Goal: Task Accomplishment & Management: Use online tool/utility

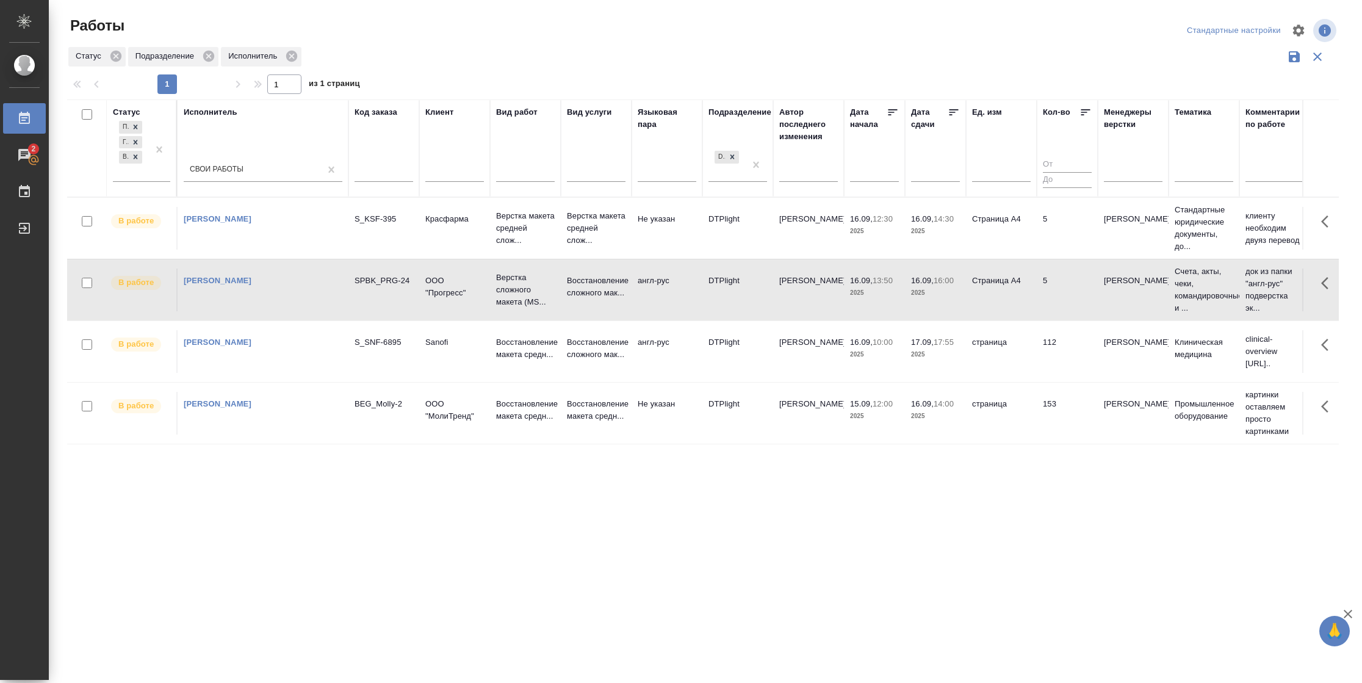
click at [948, 114] on icon at bounding box center [954, 112] width 12 height 12
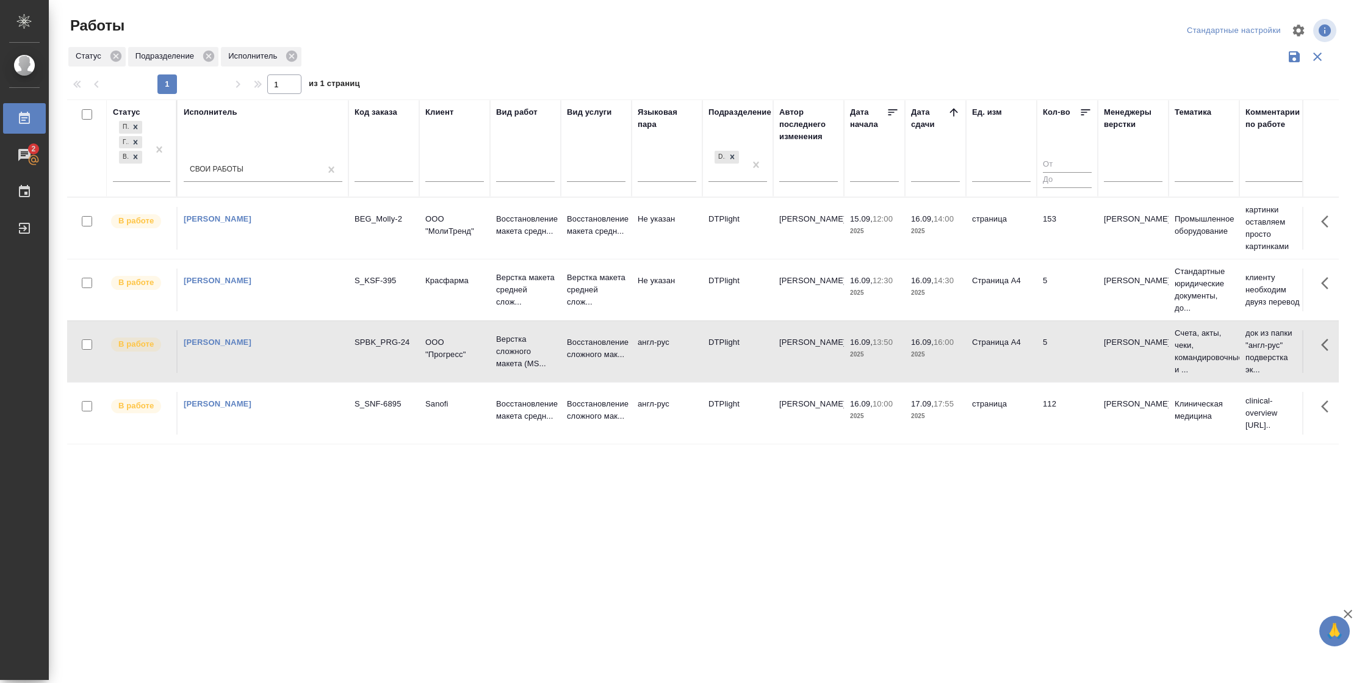
click at [1045, 240] on td "153" at bounding box center [1067, 228] width 61 height 43
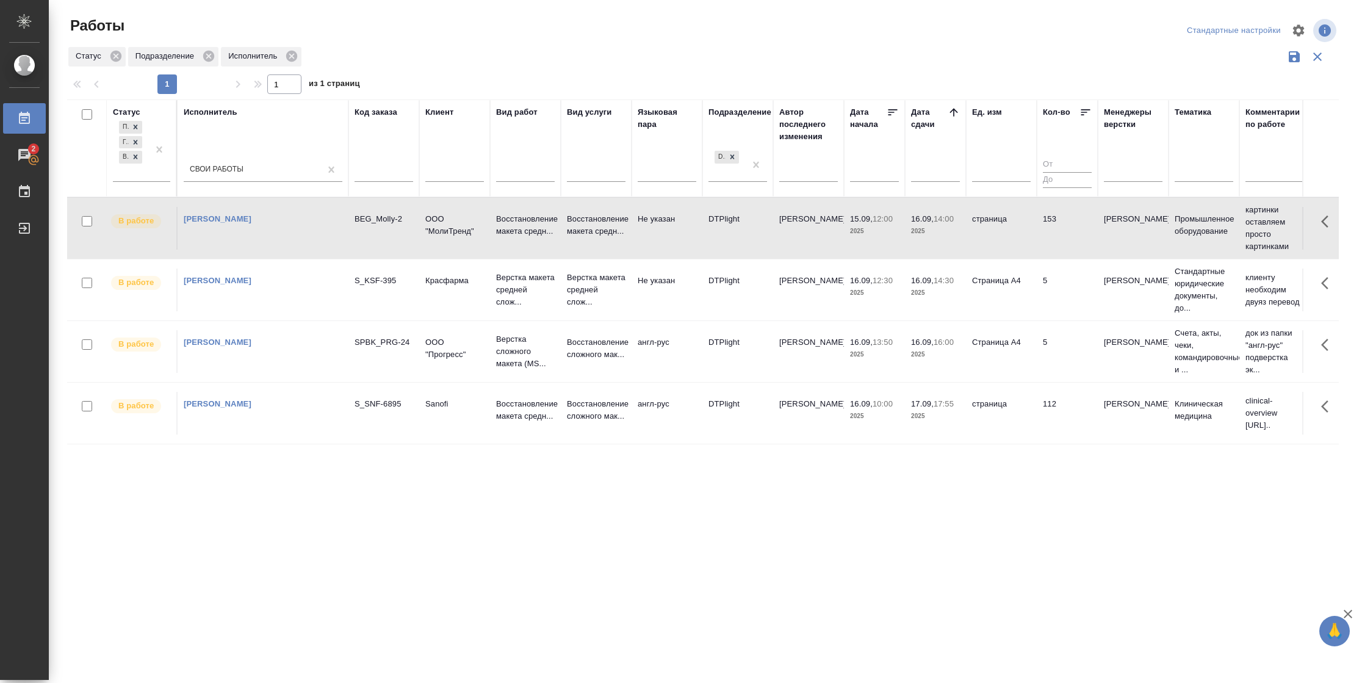
click at [1045, 240] on td "153" at bounding box center [1067, 228] width 61 height 43
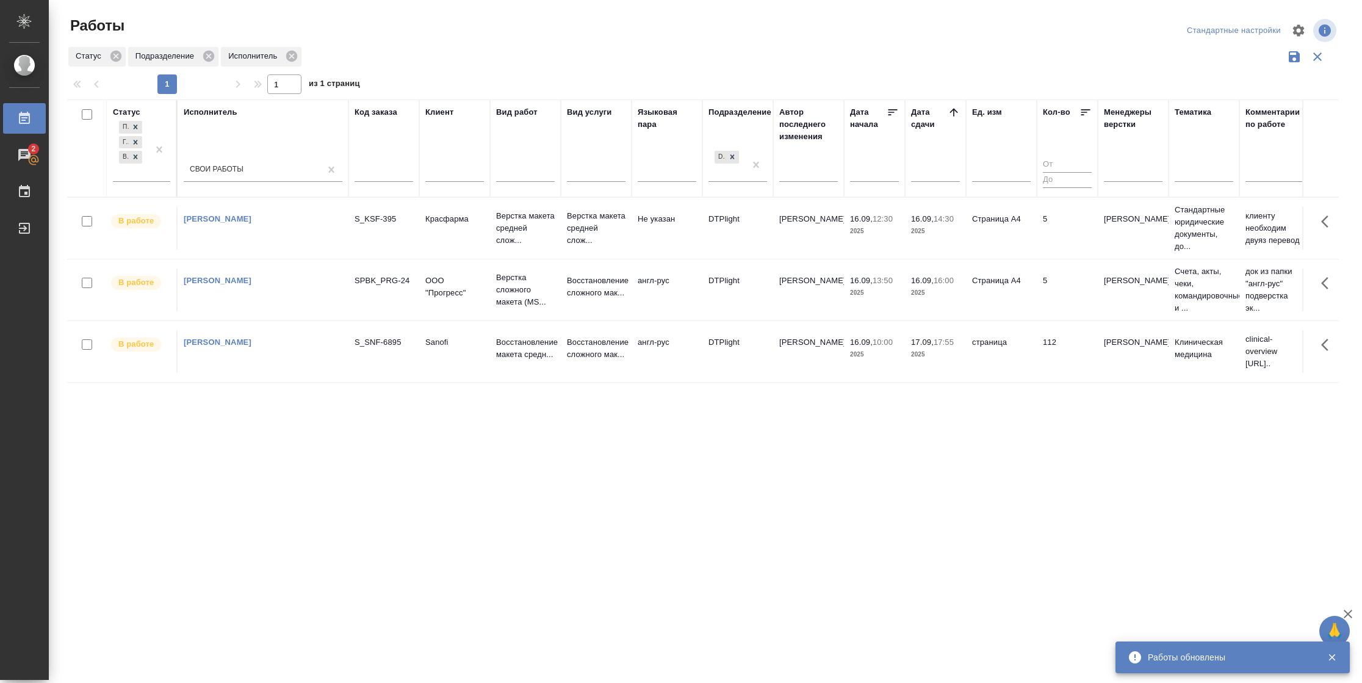
click at [1038, 229] on td "5" at bounding box center [1067, 228] width 61 height 43
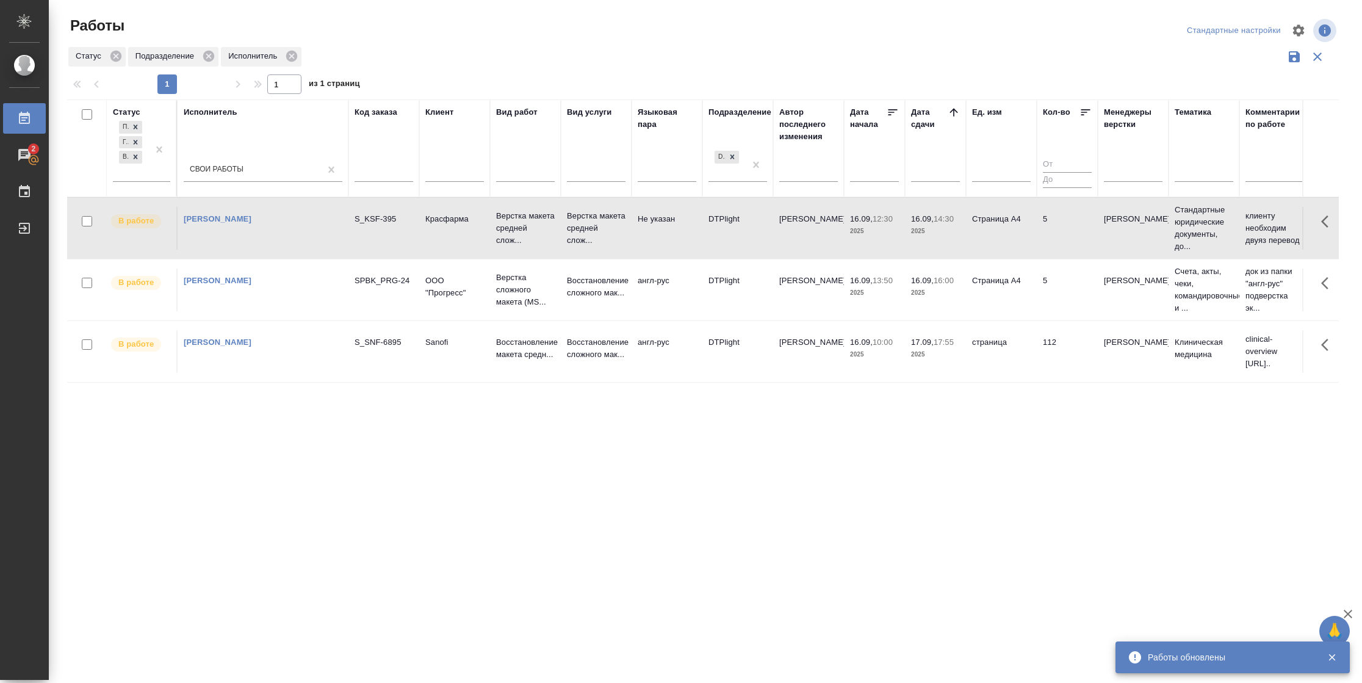
click at [1063, 296] on td "5" at bounding box center [1067, 290] width 61 height 43
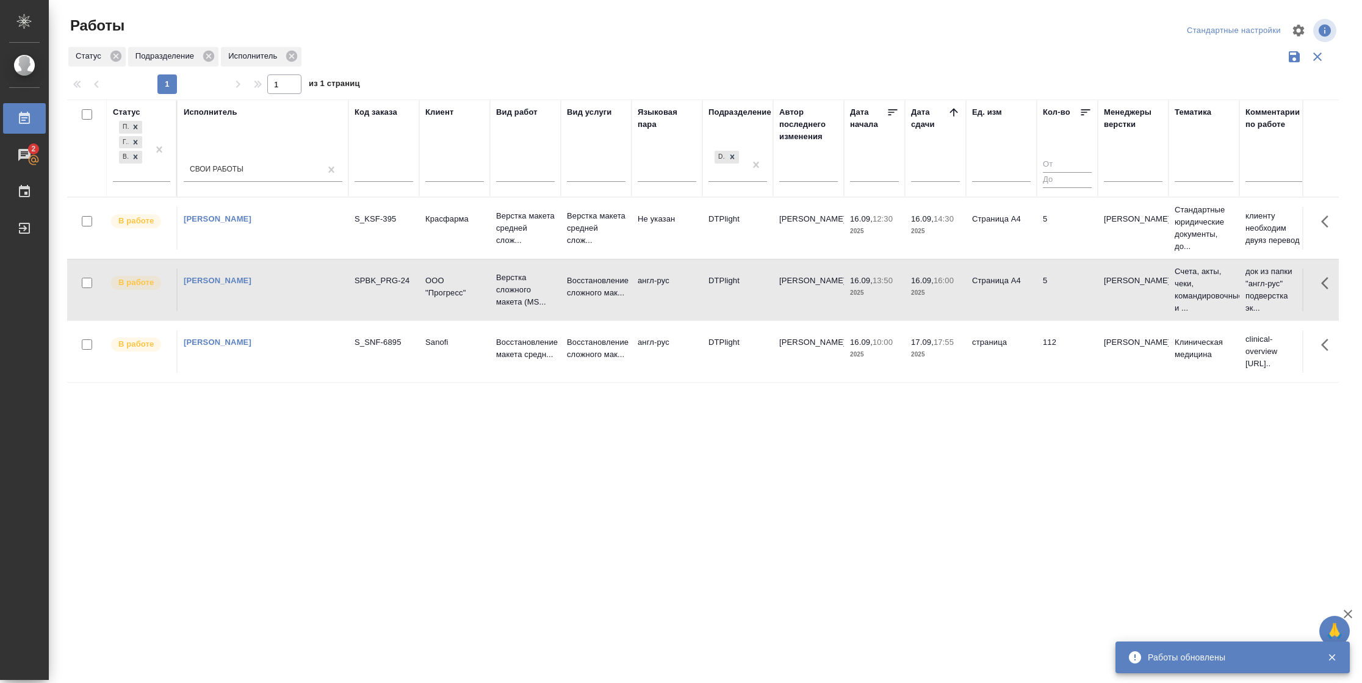
click at [1092, 353] on td "112" at bounding box center [1067, 351] width 61 height 43
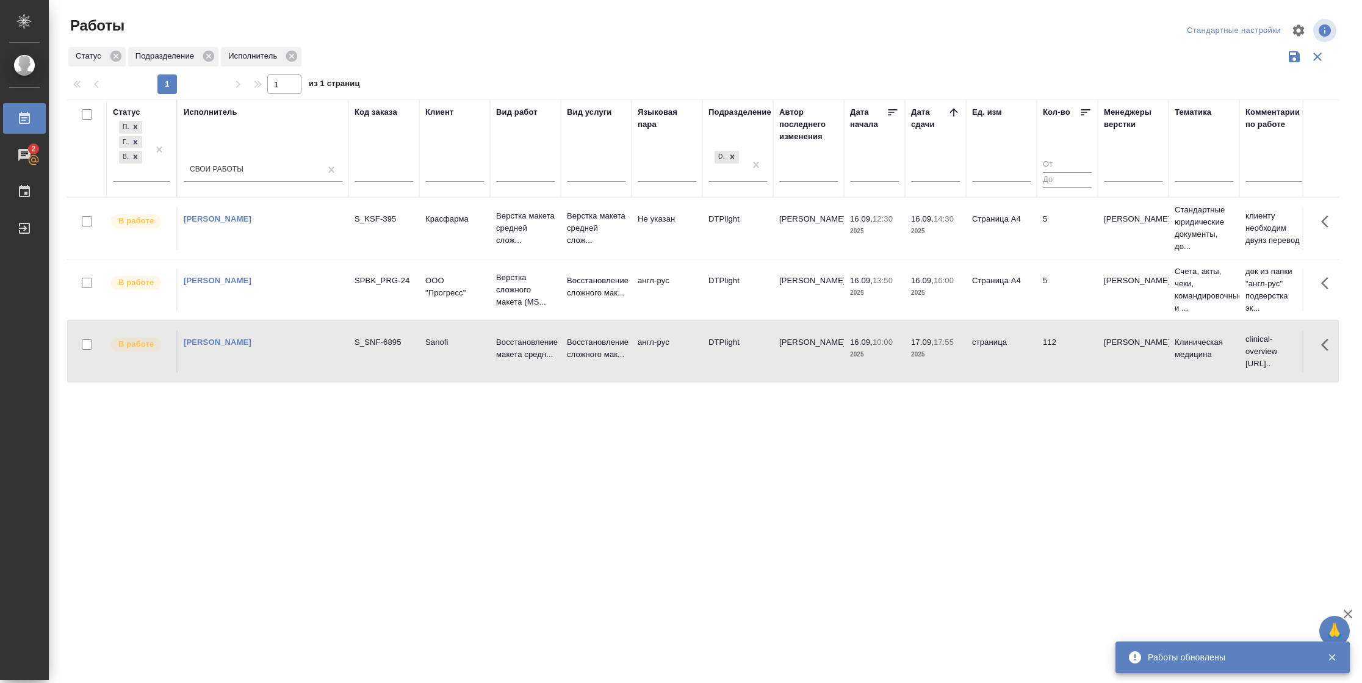
click at [1092, 353] on td "112" at bounding box center [1067, 351] width 61 height 43
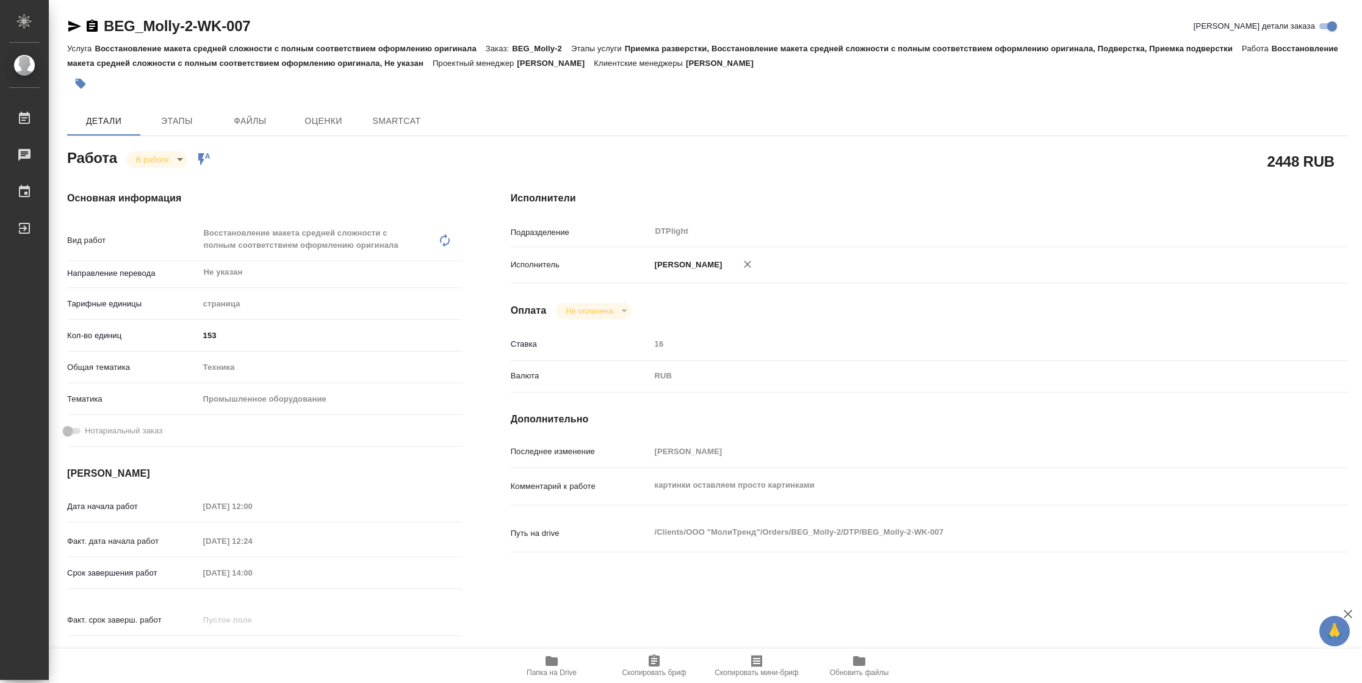
type textarea "x"
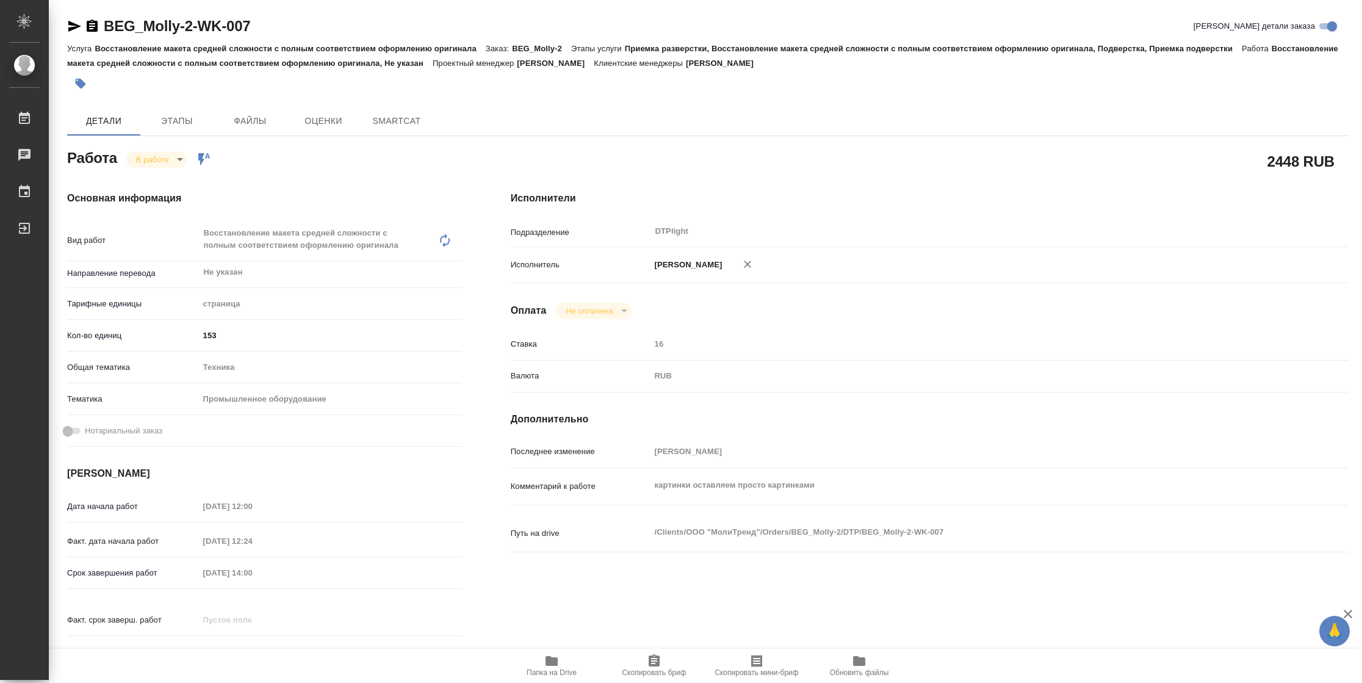
type textarea "x"
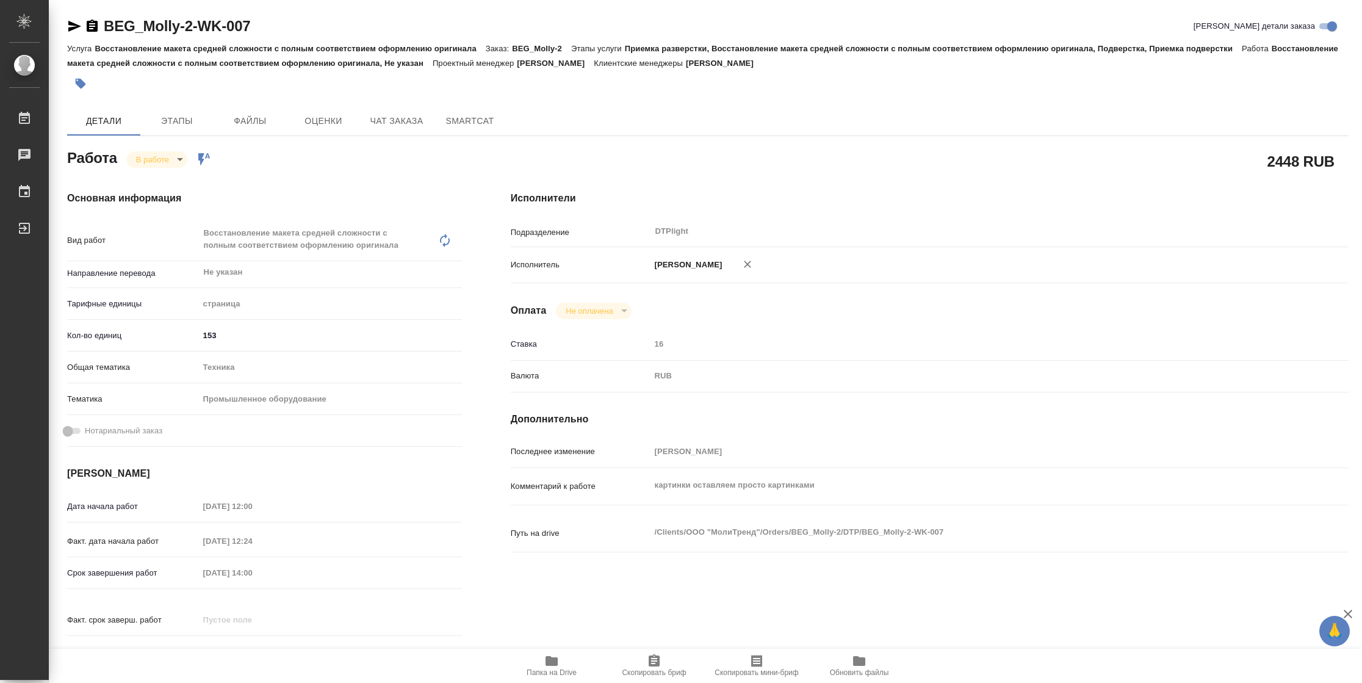
type textarea "x"
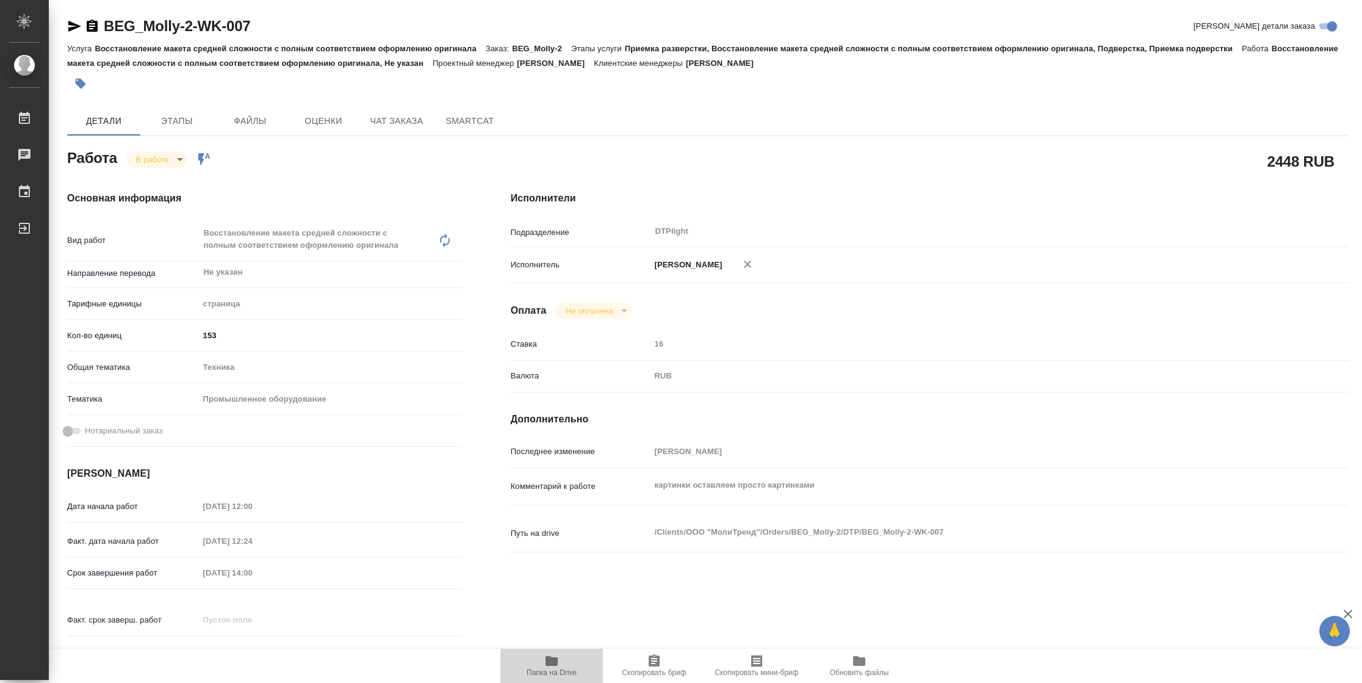
click at [538, 666] on span "Папка на Drive" at bounding box center [552, 665] width 88 height 23
type textarea "x"
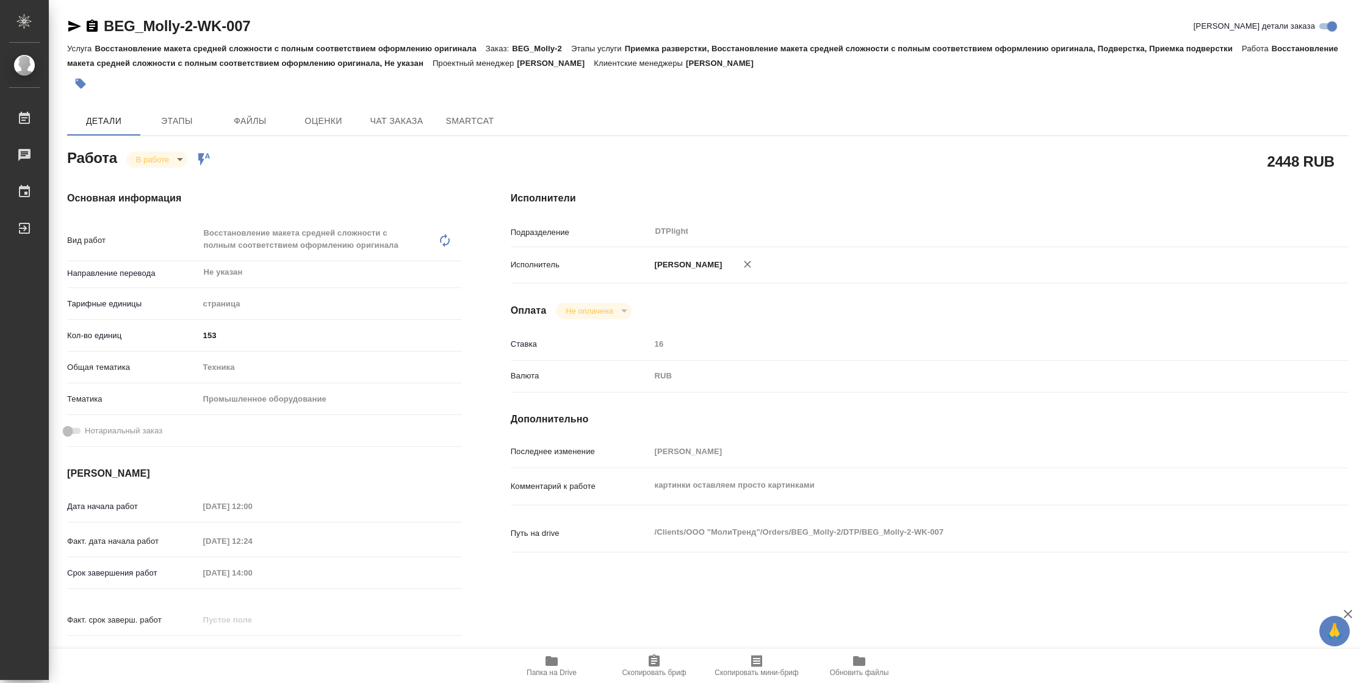
type textarea "x"
click at [167, 153] on body "🙏 .cls-1 fill:#fff; AWATERA Vasilyeva Natalia Работы 2 Чаты График Выйти BEG_Mo…" at bounding box center [681, 341] width 1362 height 683
click at [170, 186] on button "Выполнен" at bounding box center [158, 179] width 45 height 13
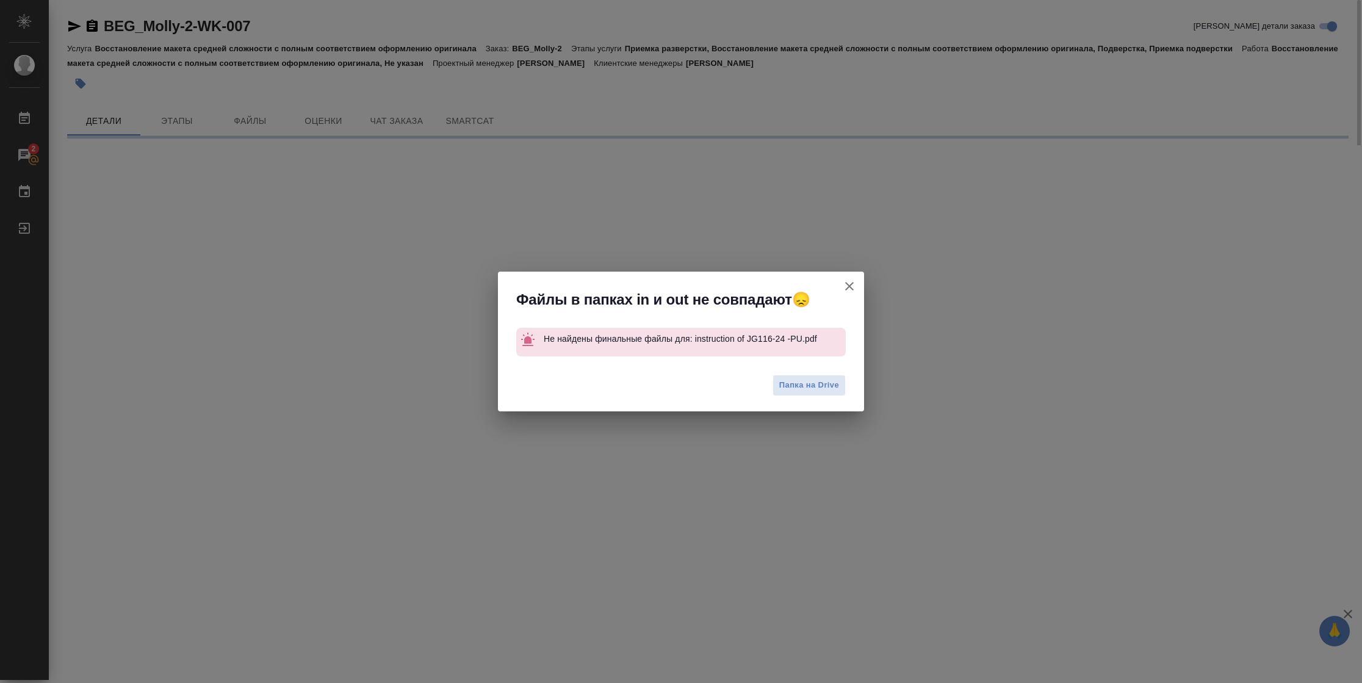
click at [75, 31] on div "Файлы в папках in и out не совпадают😞 Не найдены финальные файлы для: instructi…" at bounding box center [681, 341] width 1362 height 683
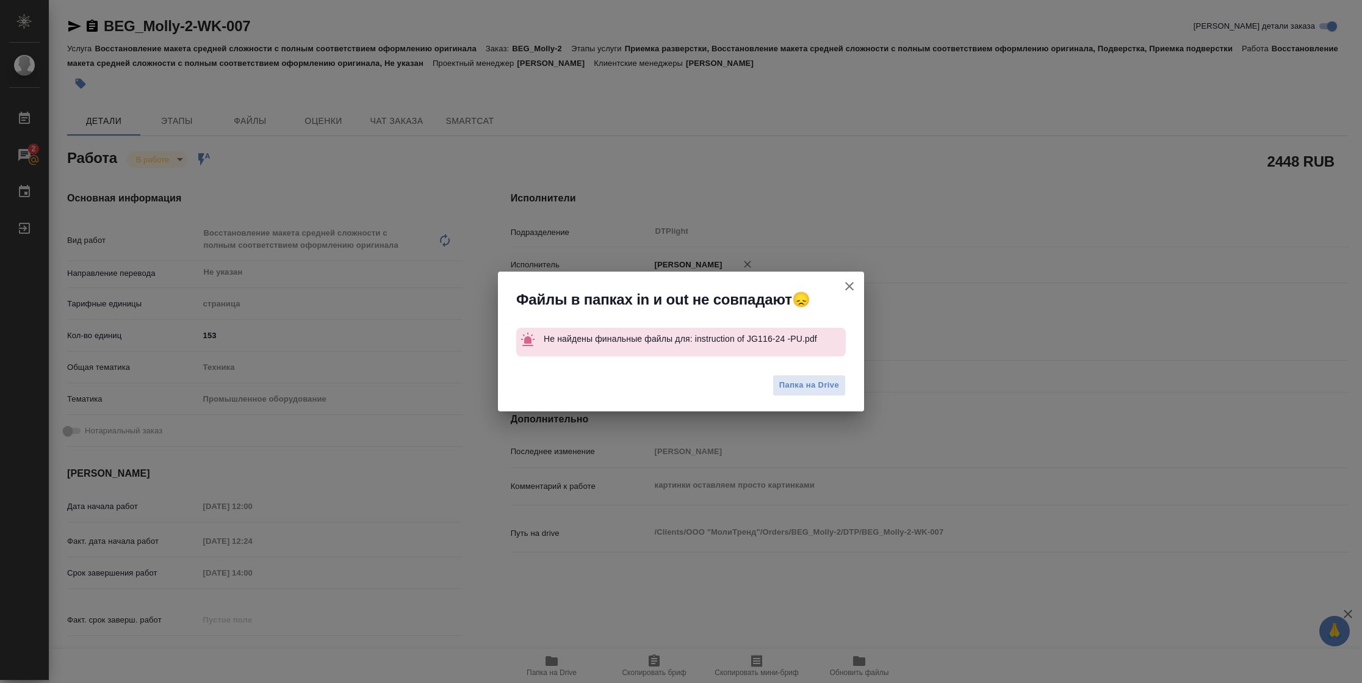
type textarea "x"
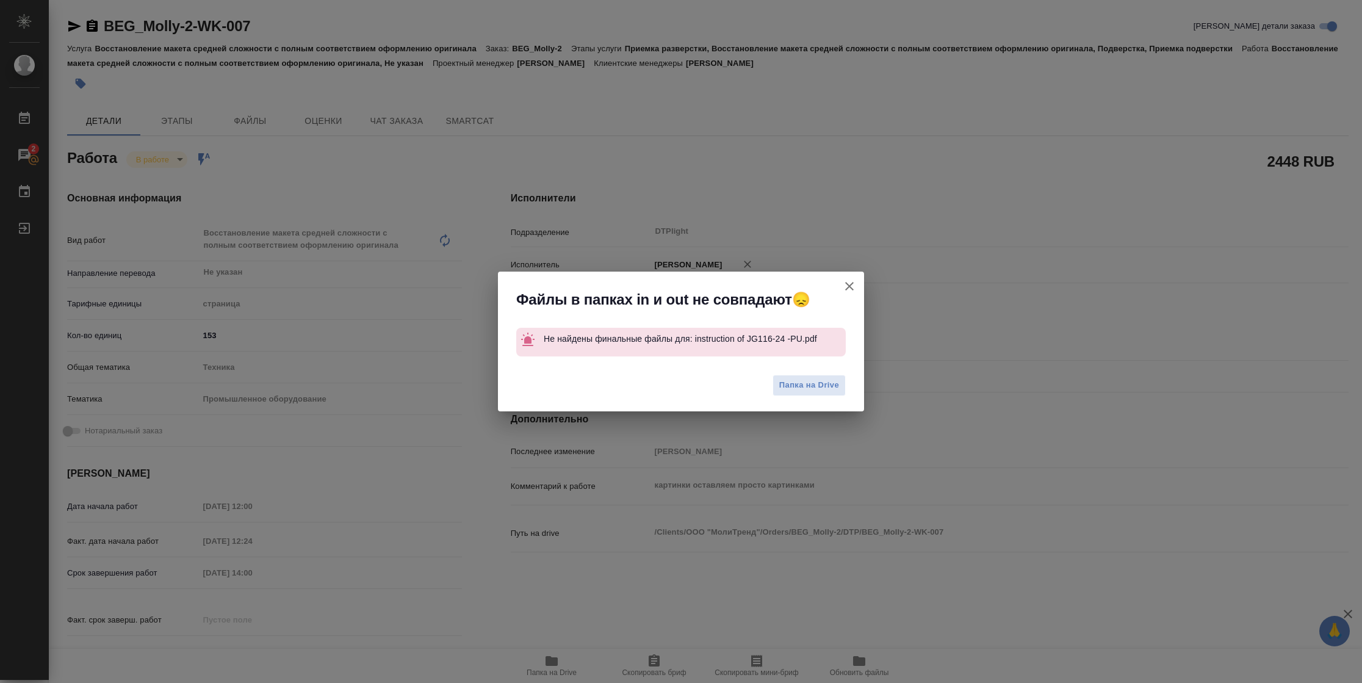
type textarea "x"
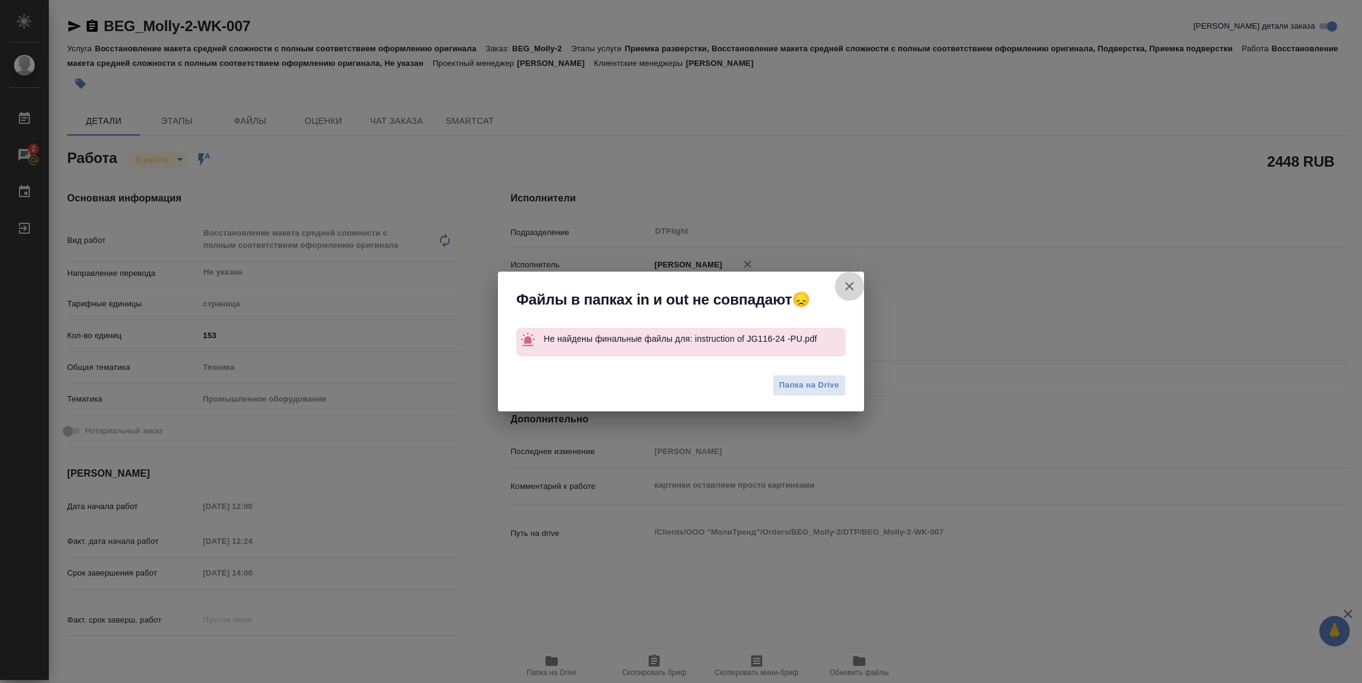
drag, startPoint x: 851, startPoint y: 283, endPoint x: 330, endPoint y: 10, distance: 588.2
click at [851, 284] on icon "button" at bounding box center [849, 286] width 9 height 9
type textarea "x"
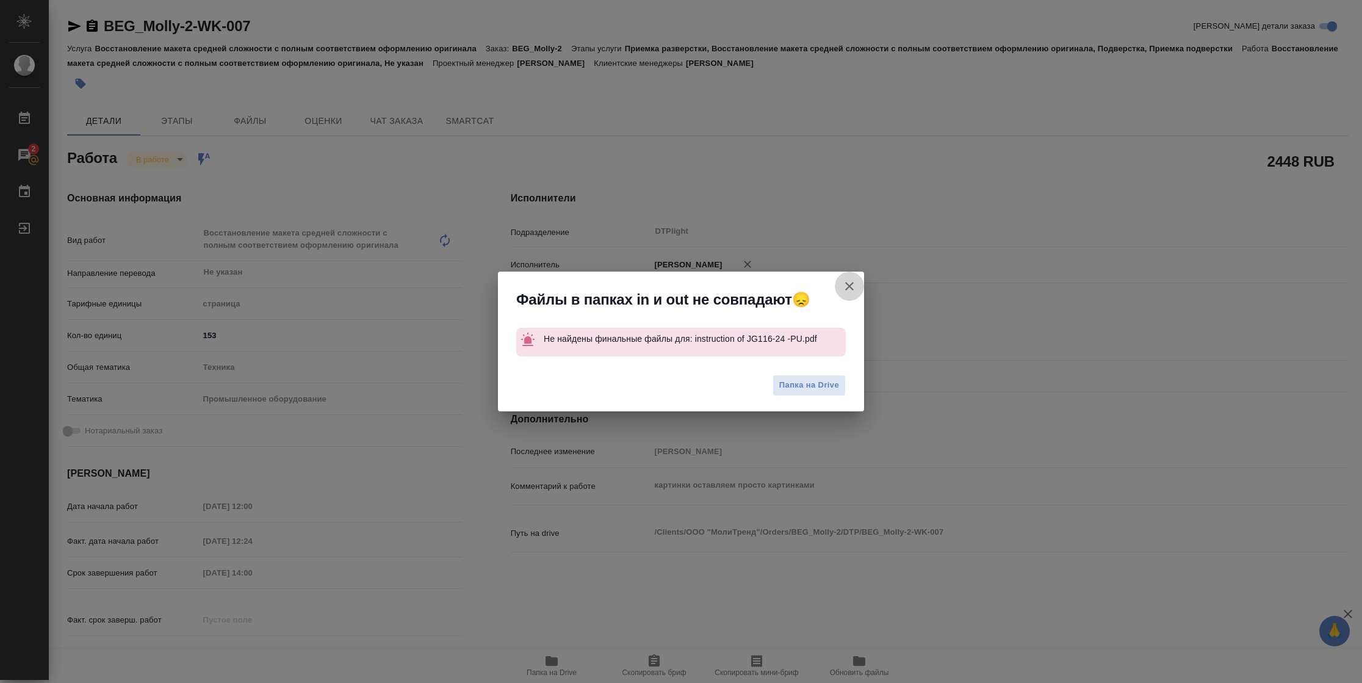
type textarea "x"
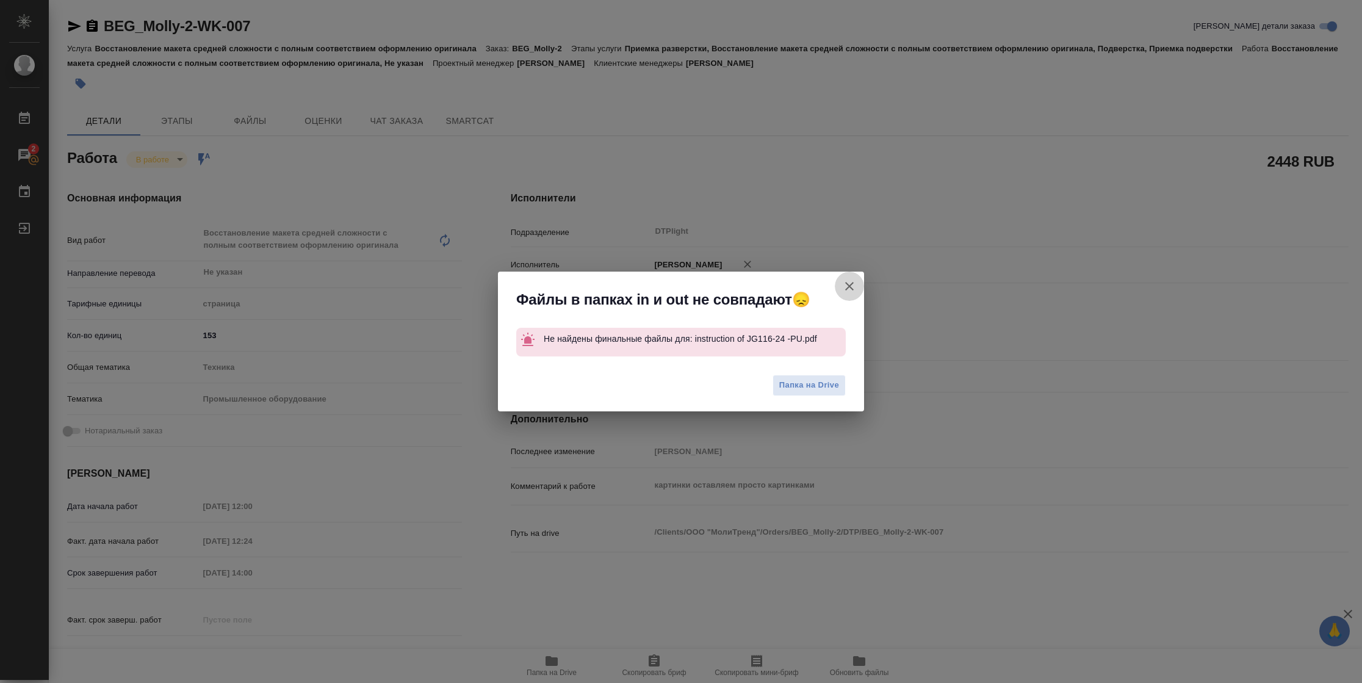
type textarea "x"
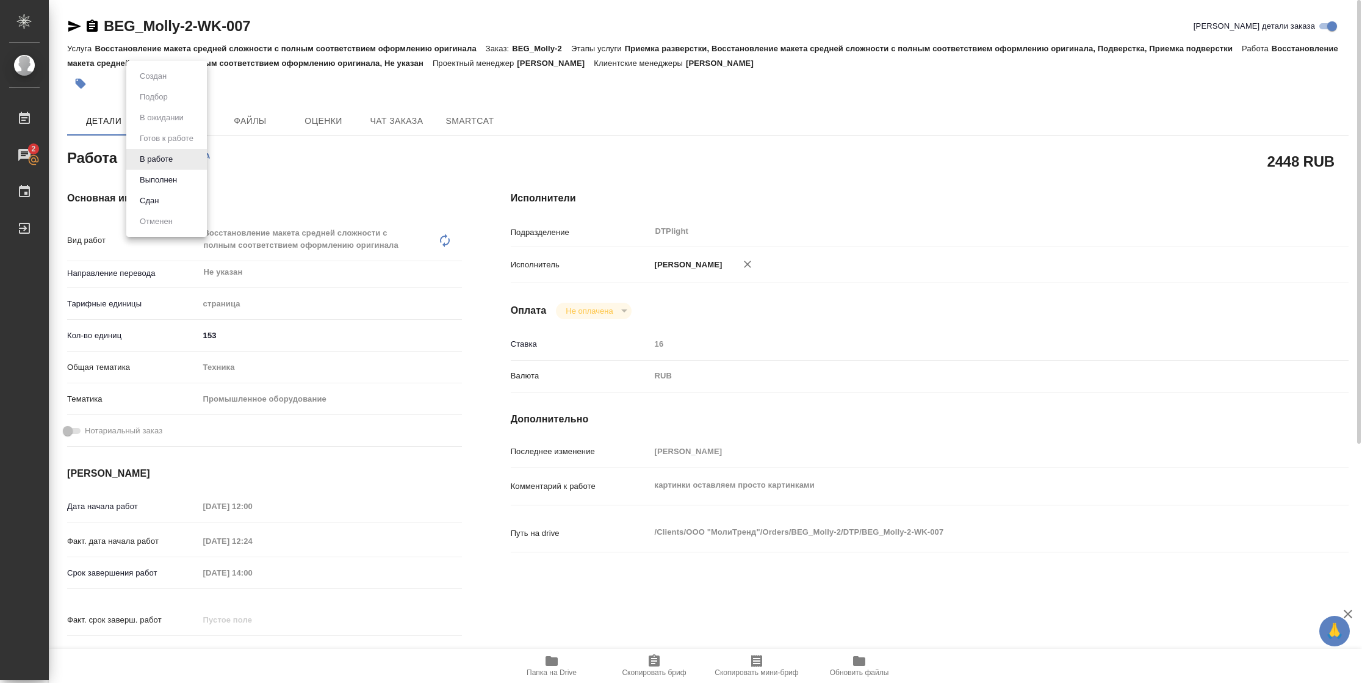
click at [169, 162] on body "🙏 .cls-1 fill:#fff; AWATERA Vasilyeva Natalia Работы 2 Чаты График Выйти BEG_Mo…" at bounding box center [681, 341] width 1362 height 683
click at [173, 178] on button "Выполнен" at bounding box center [158, 179] width 45 height 13
type textarea "x"
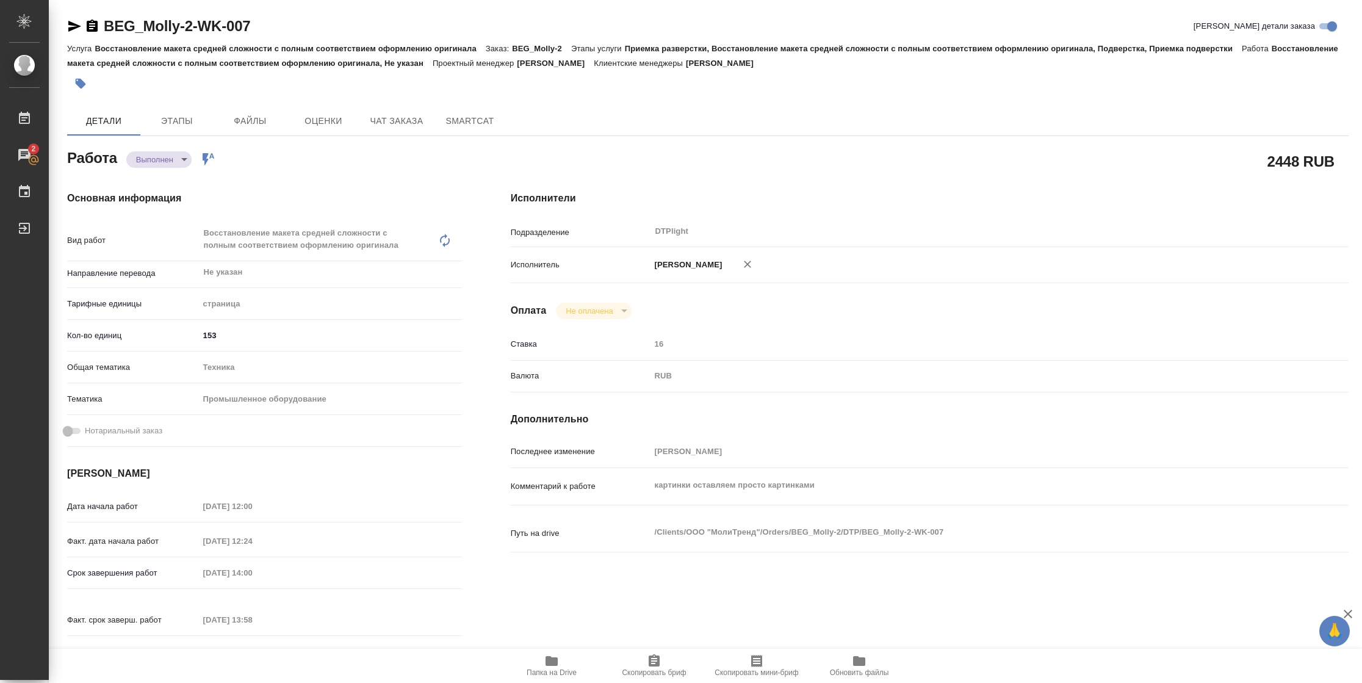
type textarea "x"
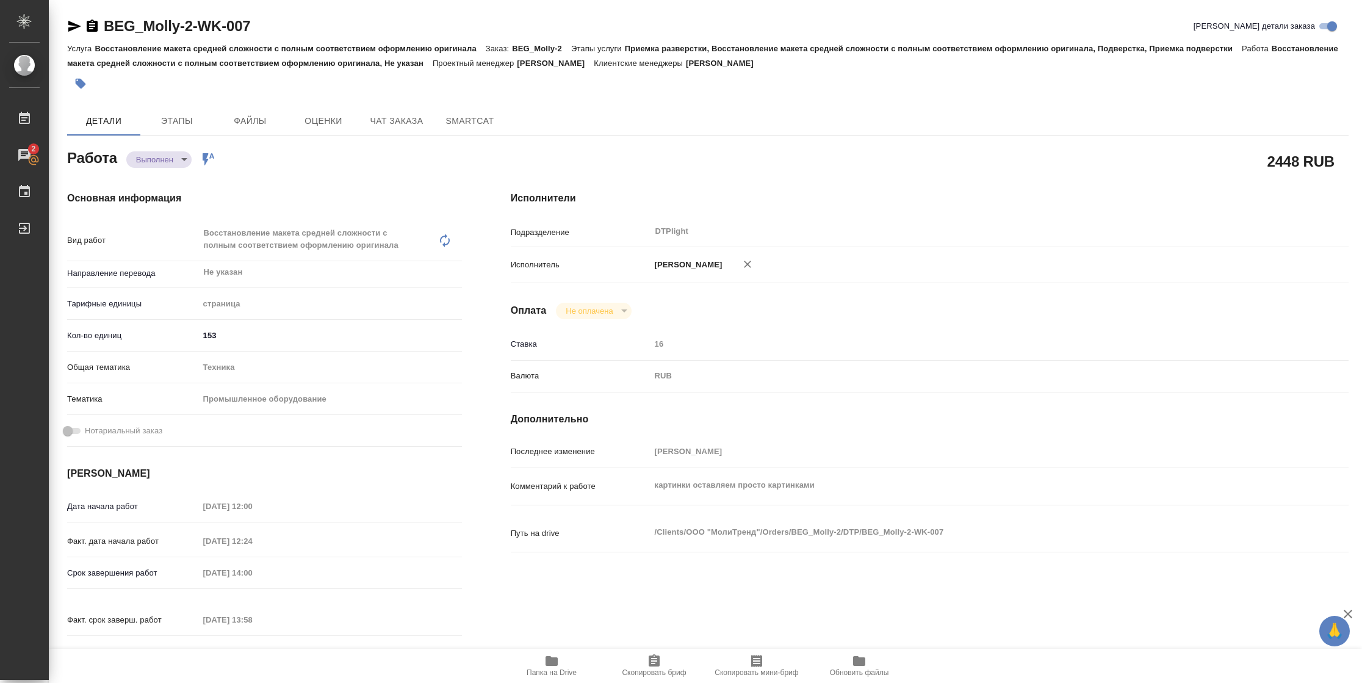
type textarea "x"
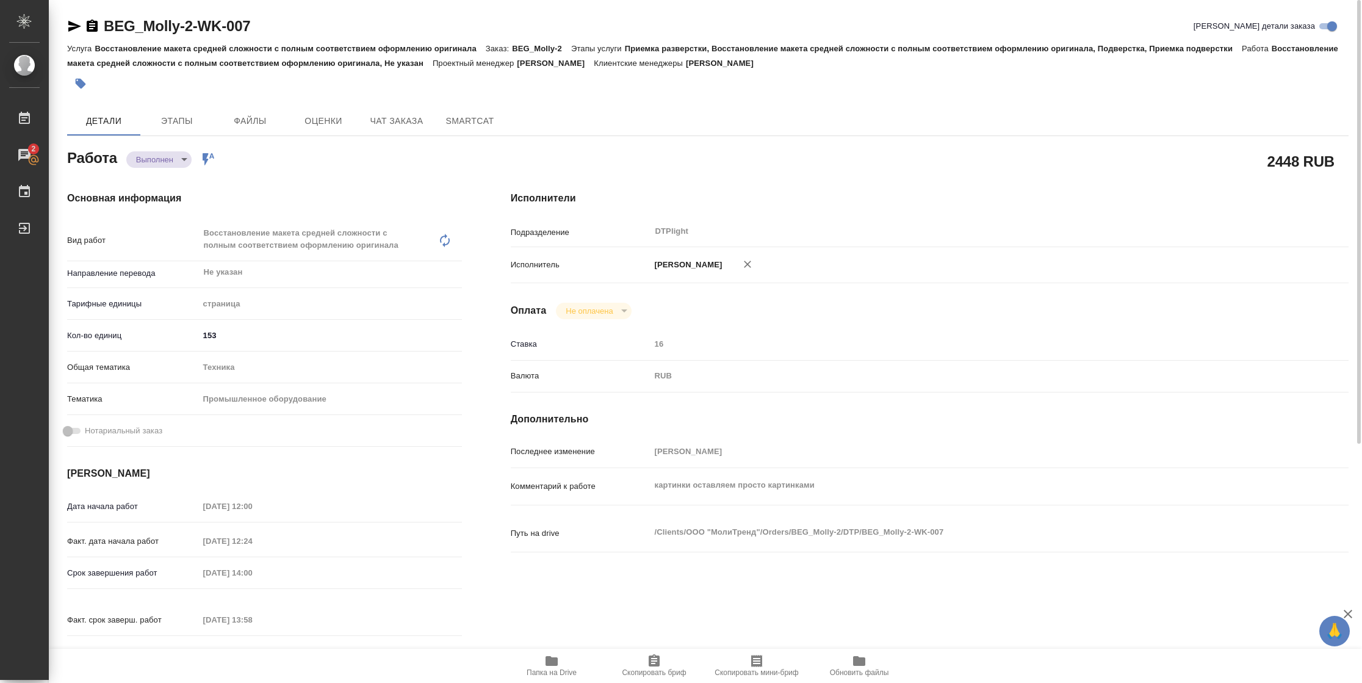
type textarea "x"
click at [79, 27] on icon "button" at bounding box center [74, 26] width 15 height 15
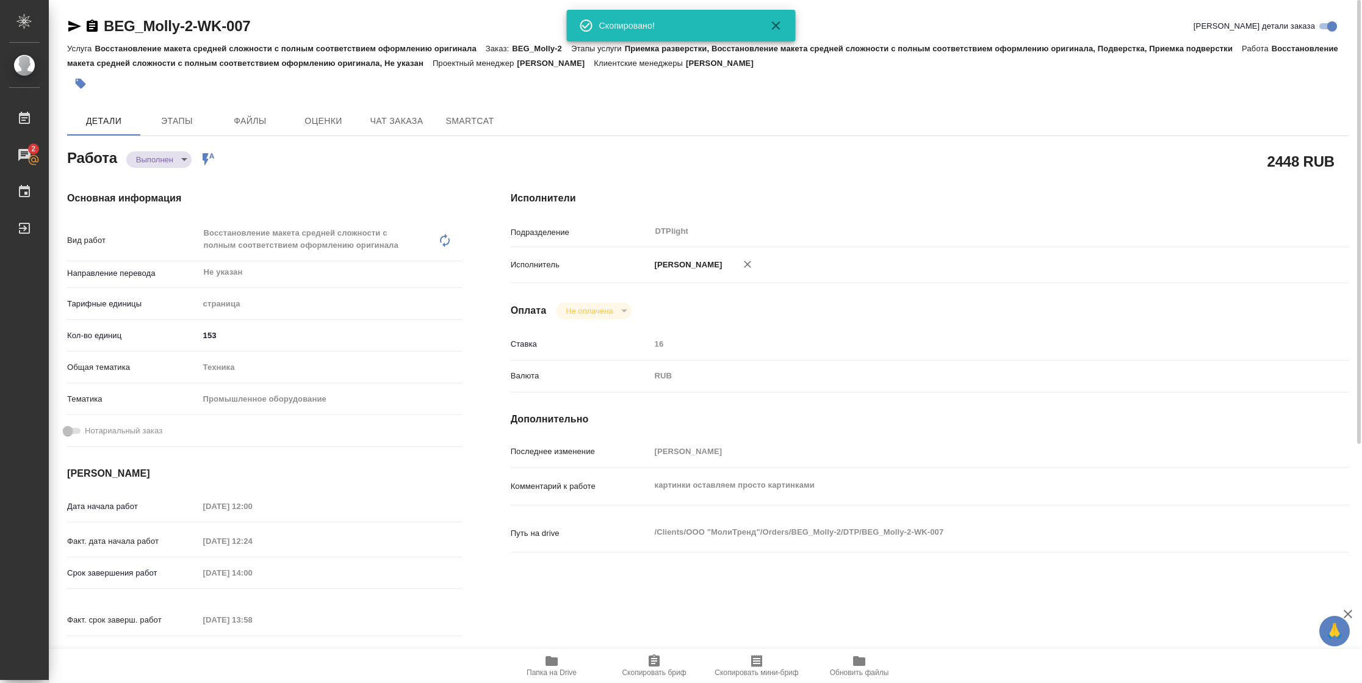
scroll to position [370, 0]
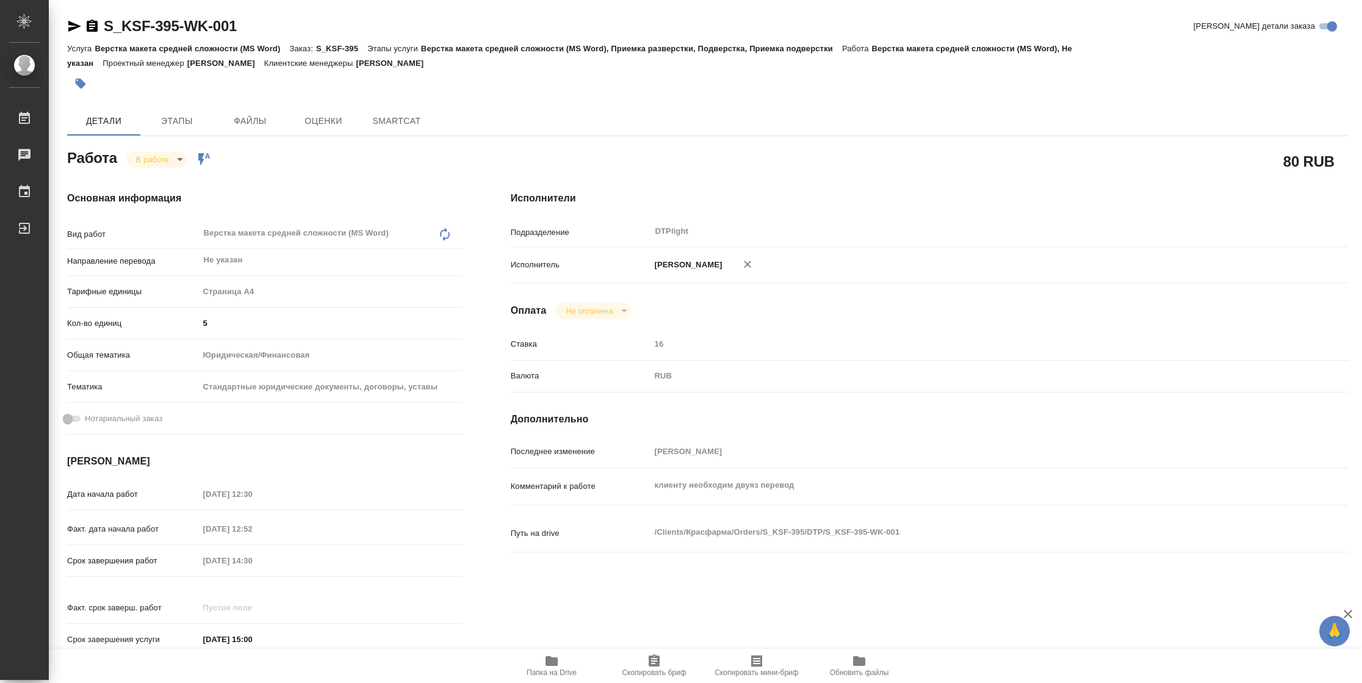
type textarea "x"
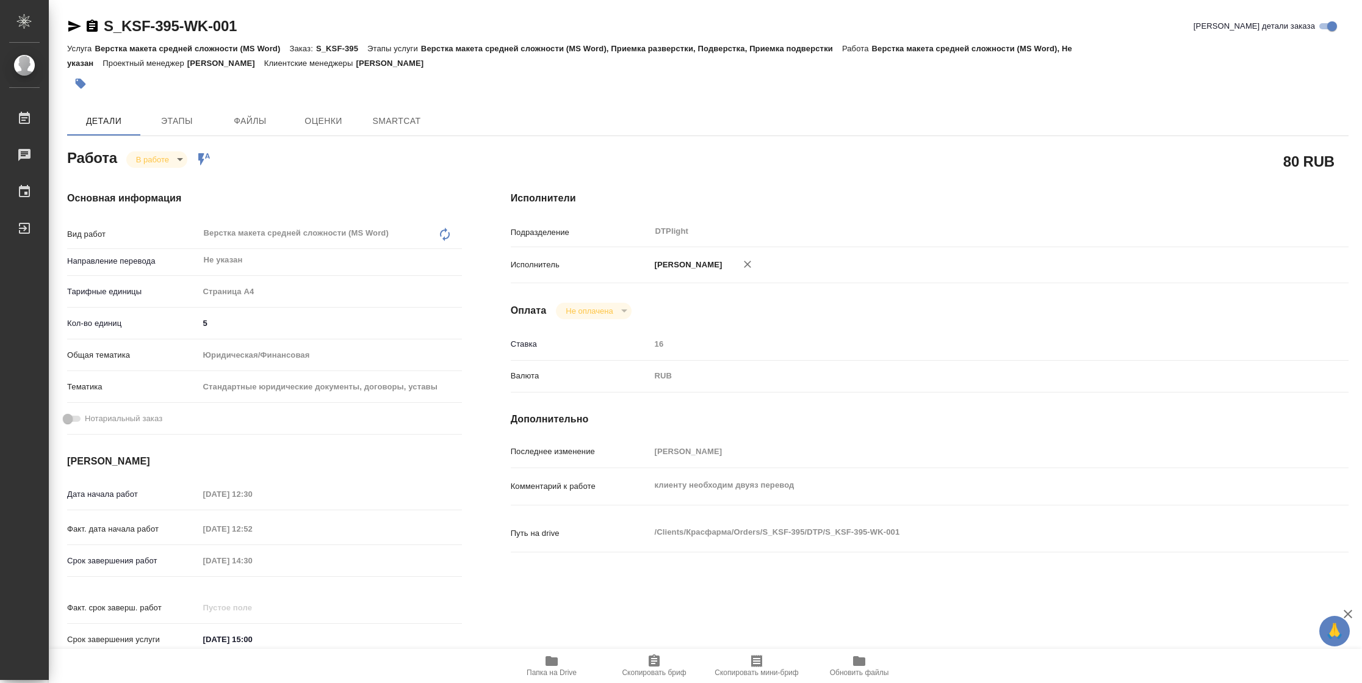
type textarea "x"
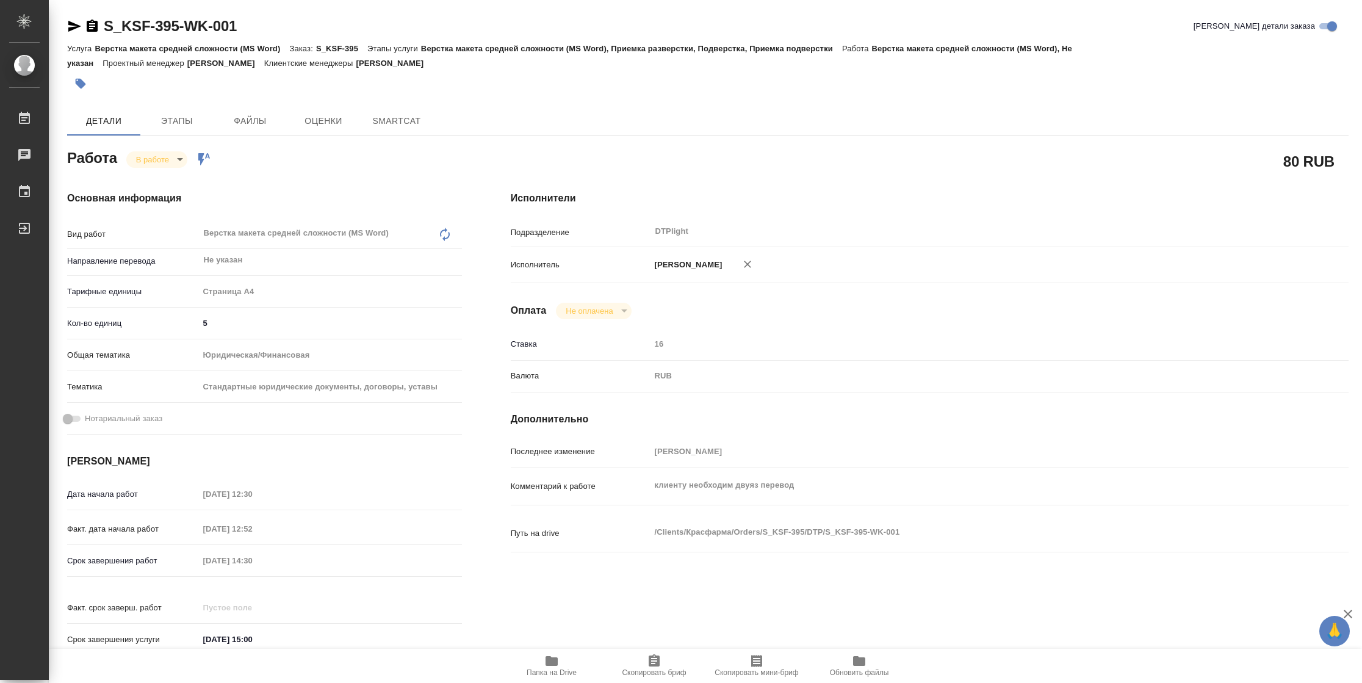
type textarea "x"
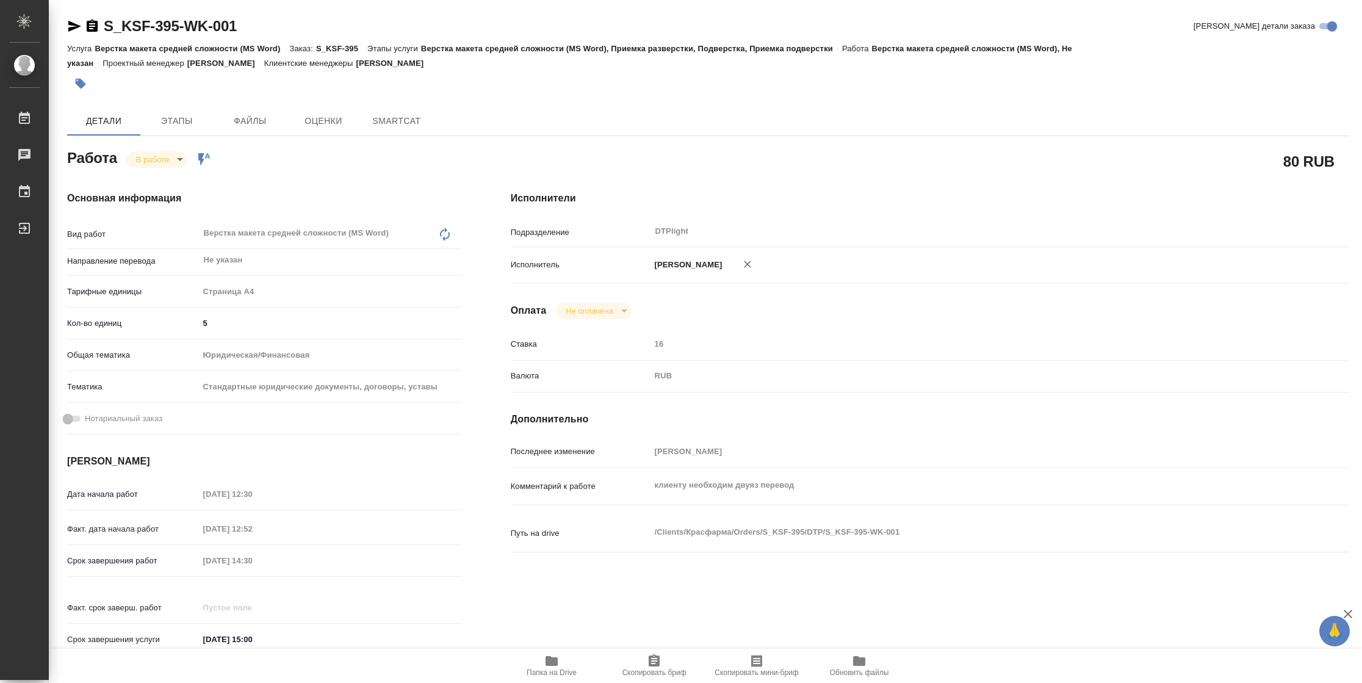
click at [73, 28] on icon "button" at bounding box center [74, 26] width 13 height 11
type textarea "x"
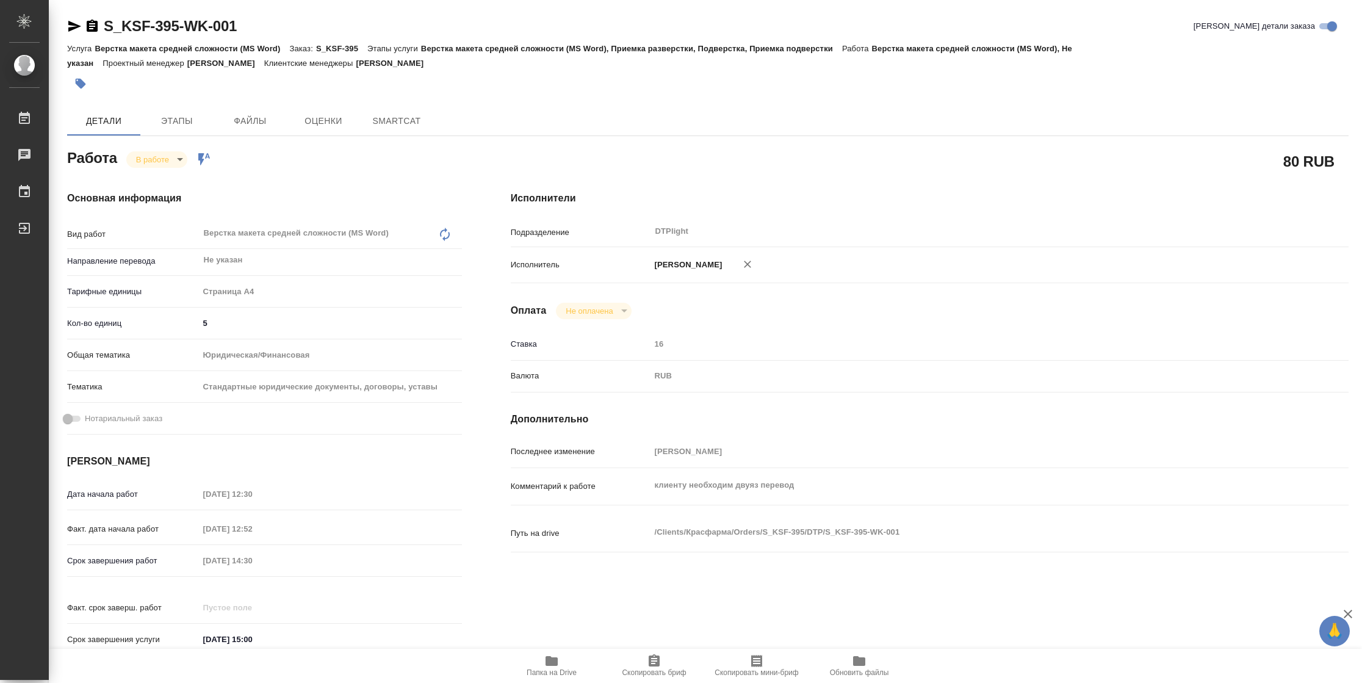
type textarea "x"
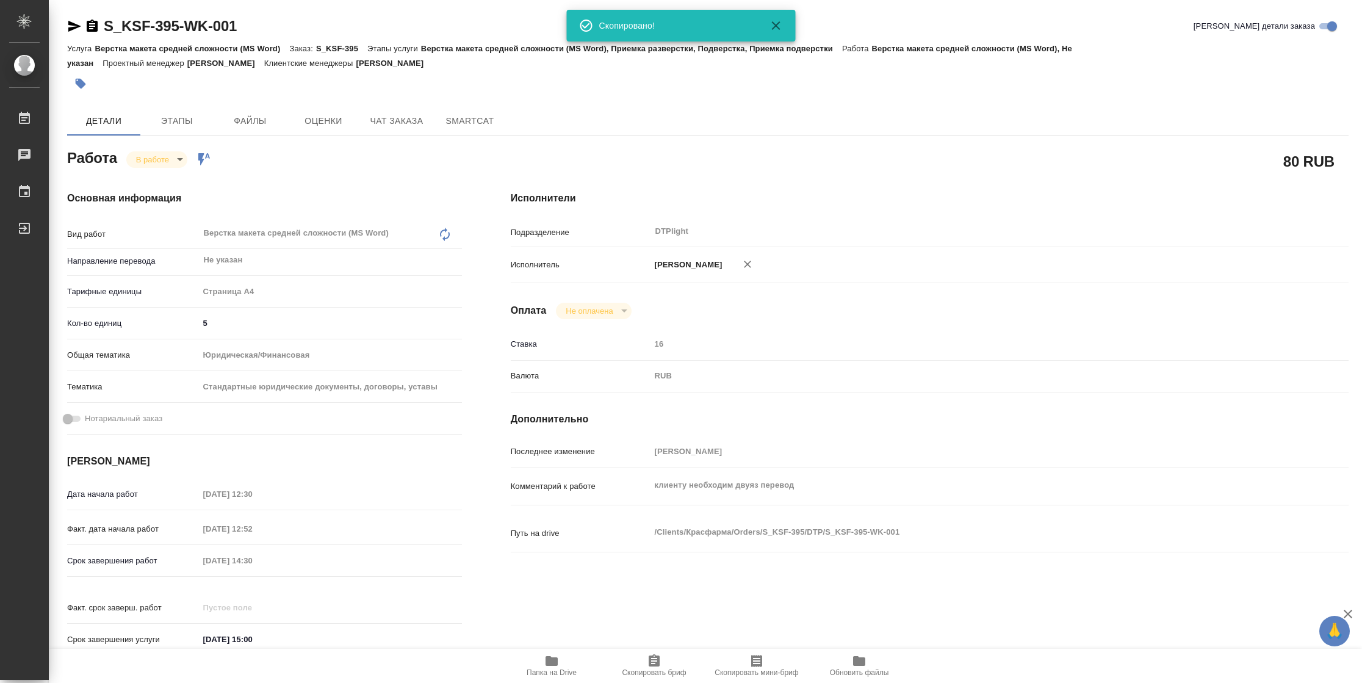
type textarea "x"
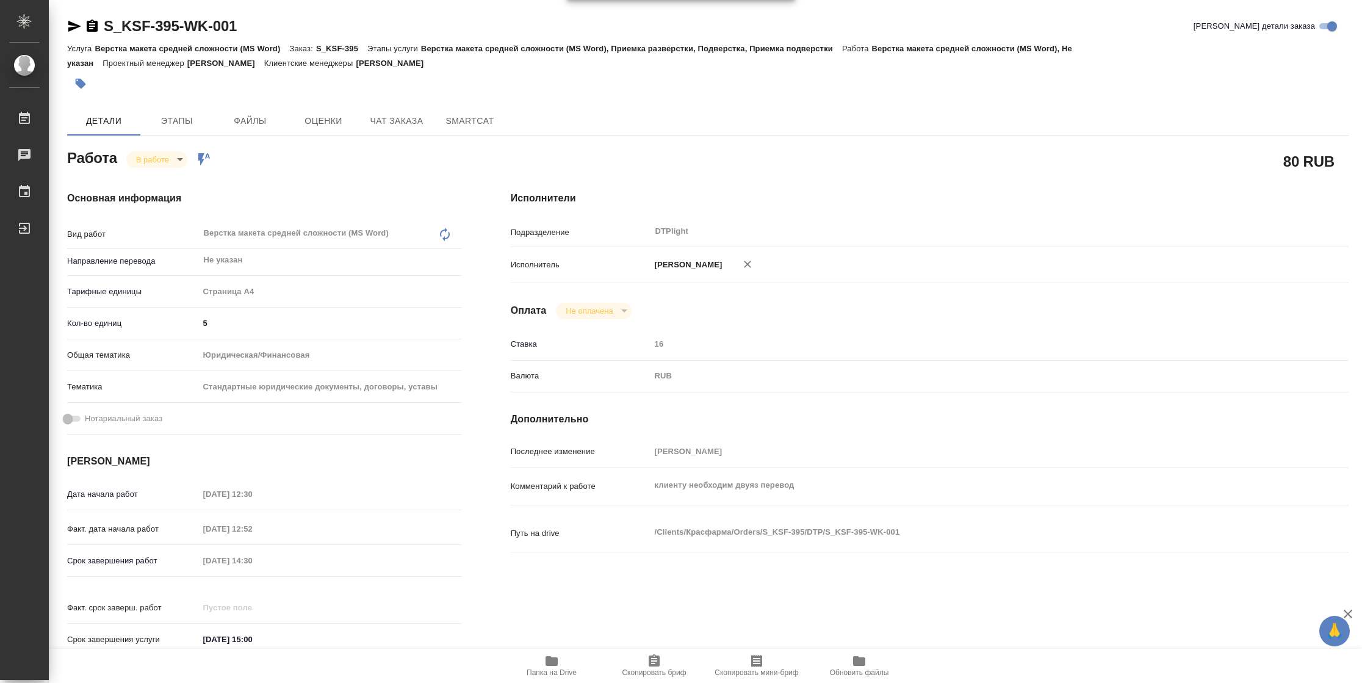
type textarea "x"
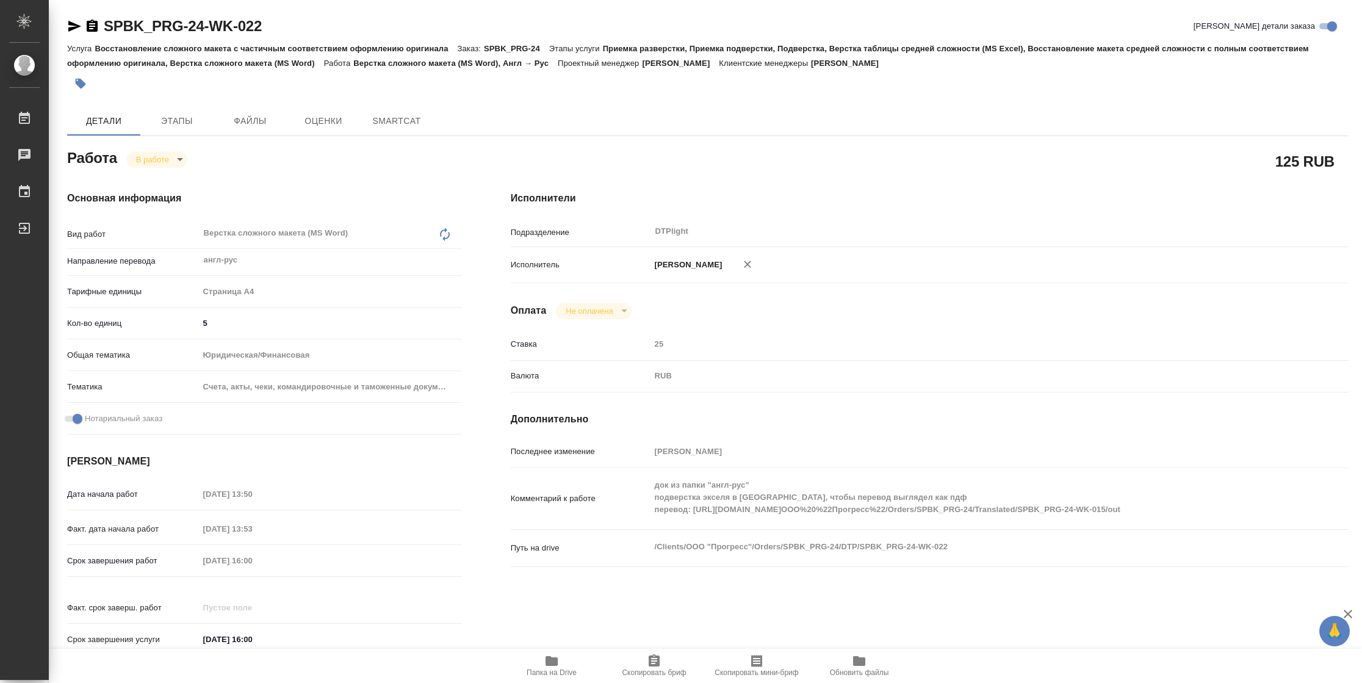
type textarea "x"
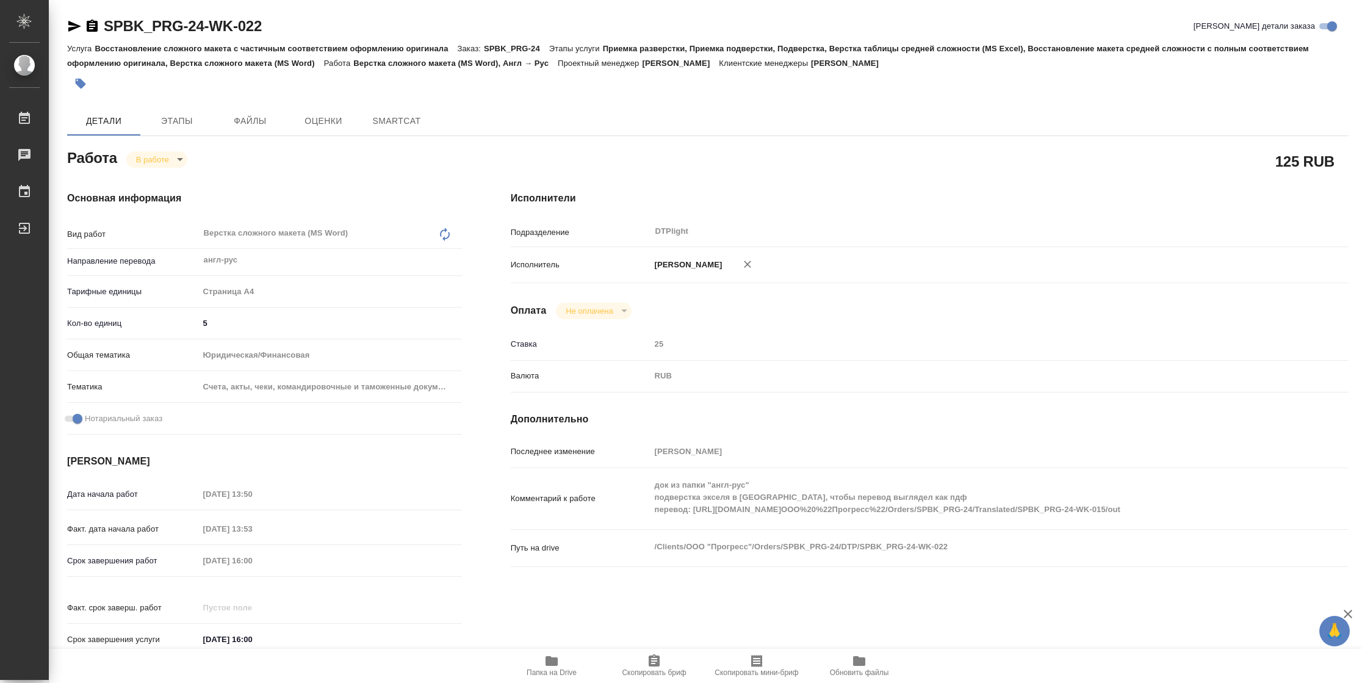
type textarea "x"
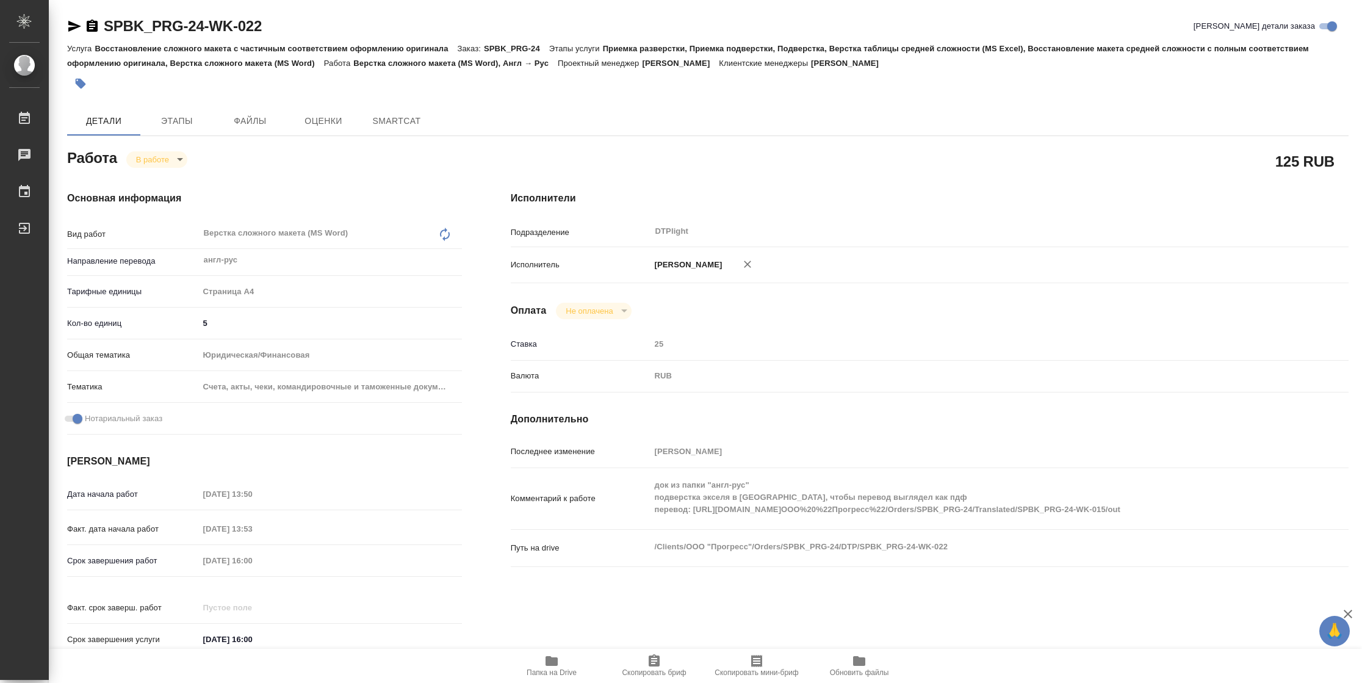
type textarea "x"
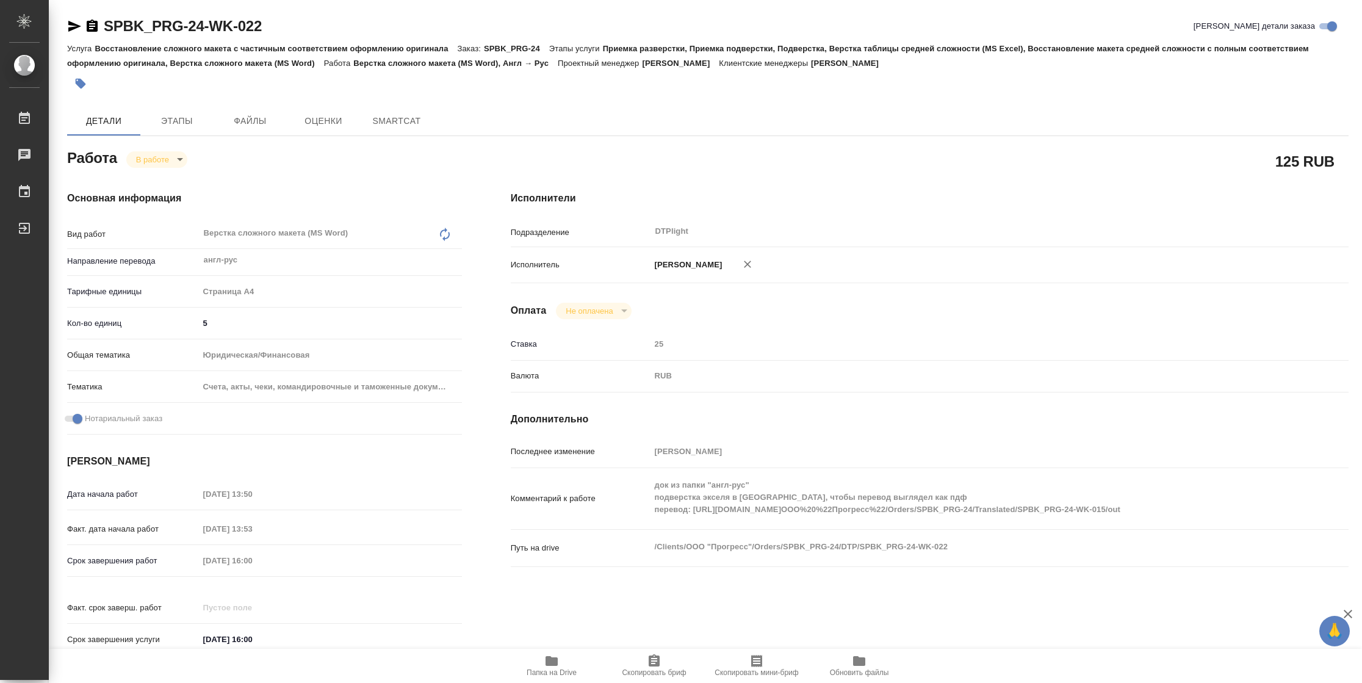
click at [74, 24] on icon "button" at bounding box center [74, 26] width 13 height 11
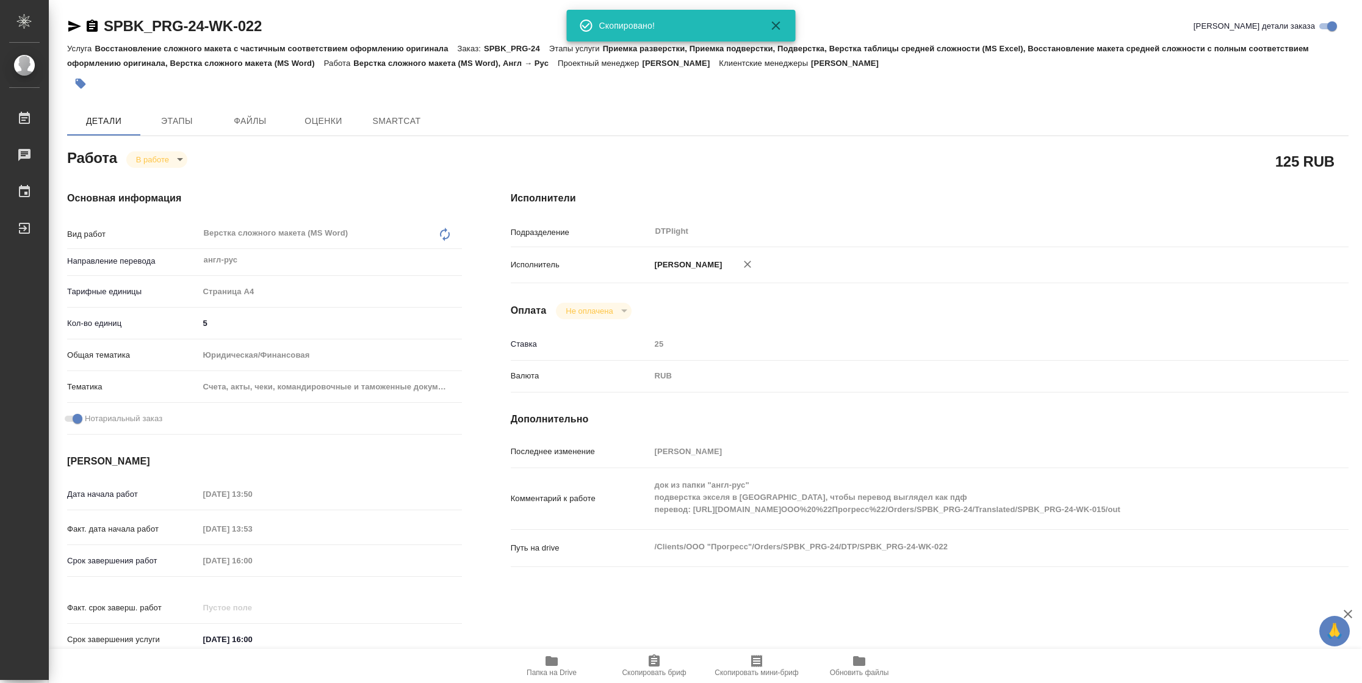
type textarea "x"
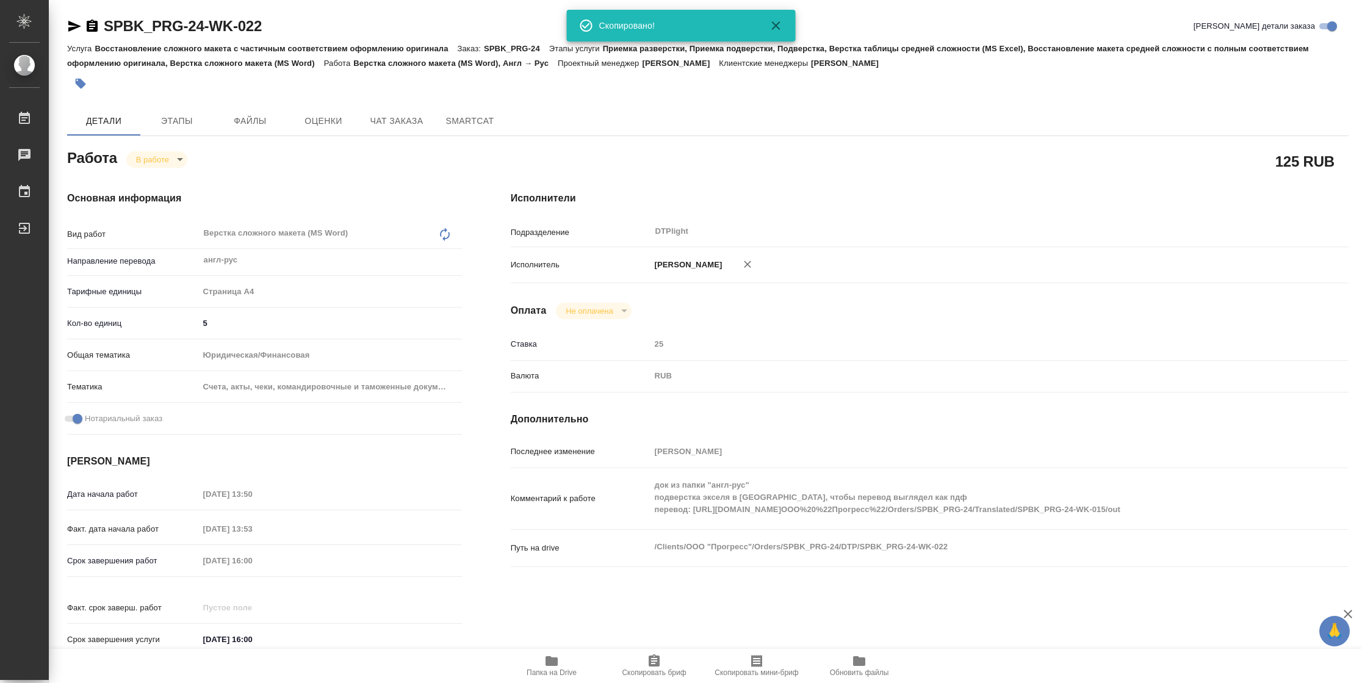
type textarea "x"
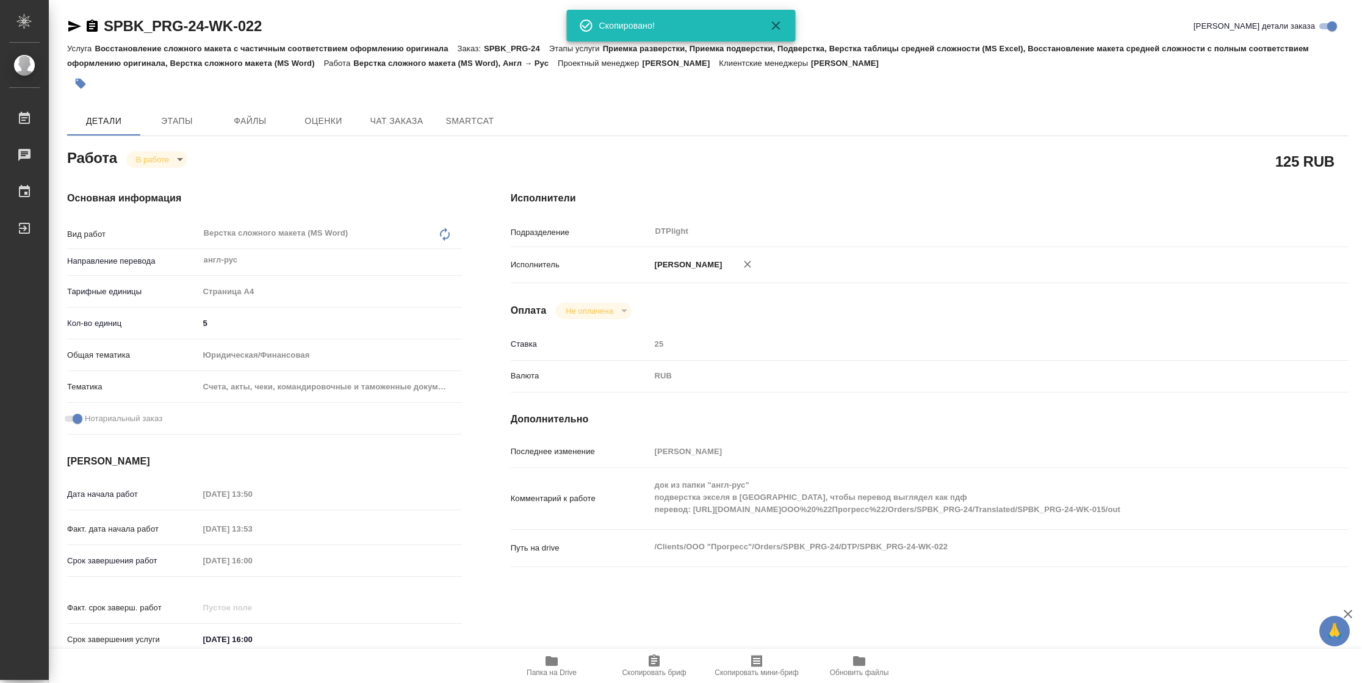
type textarea "x"
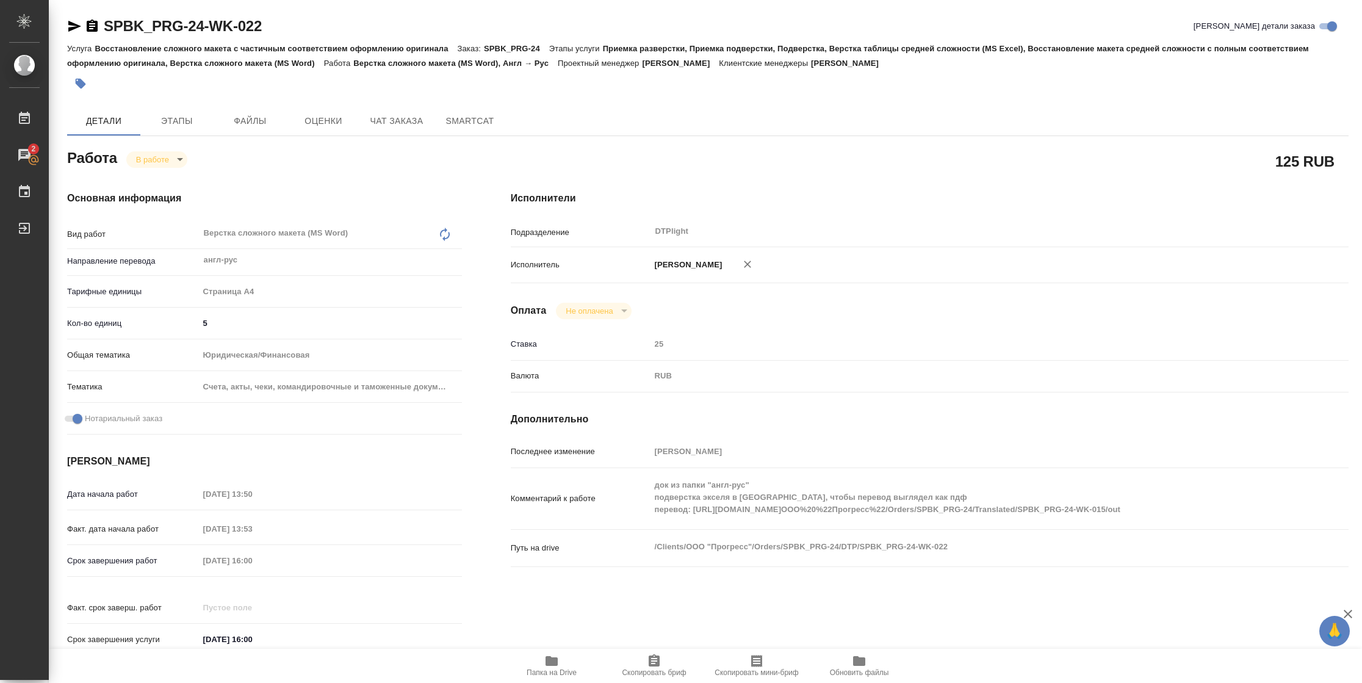
type textarea "x"
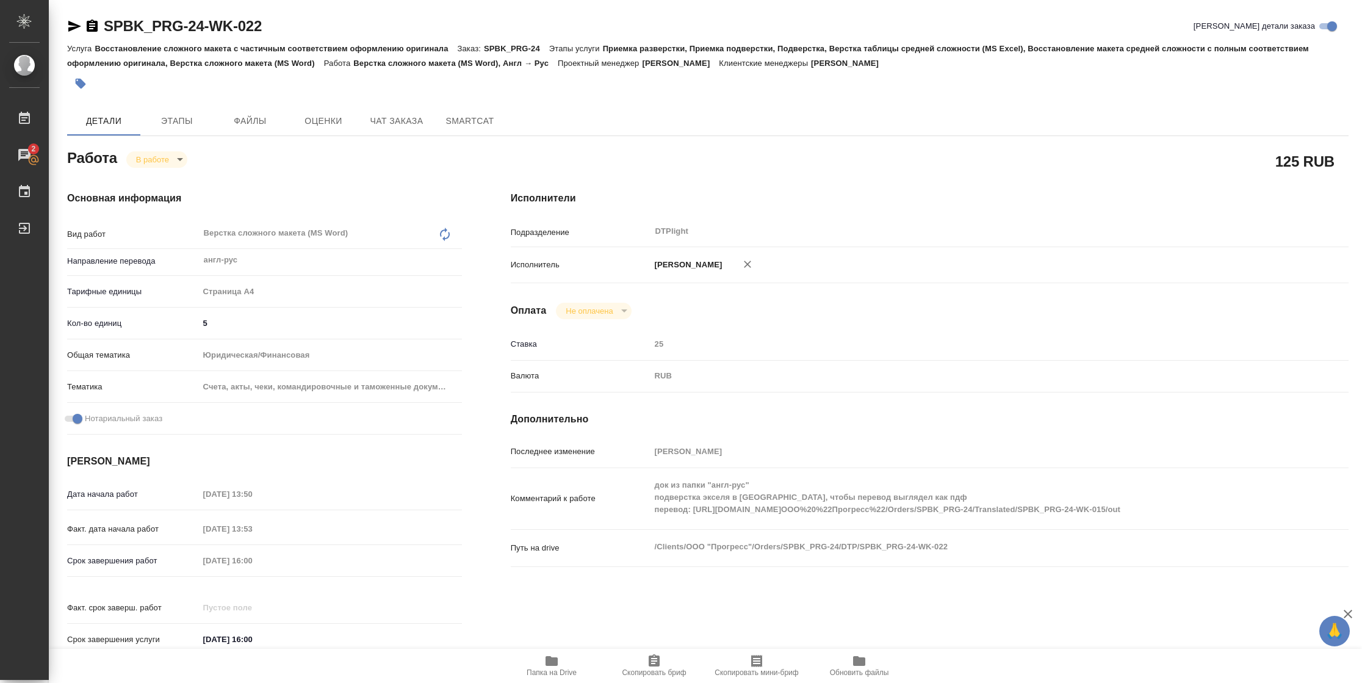
type textarea "x"
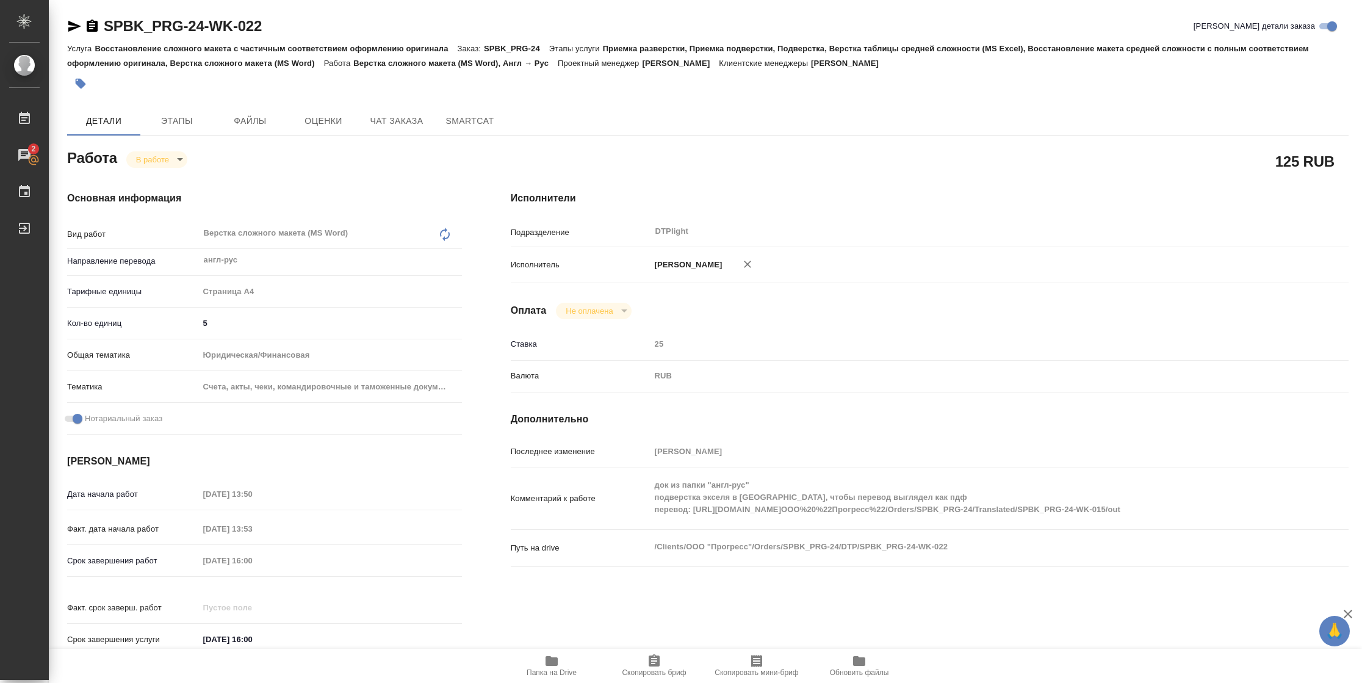
type textarea "x"
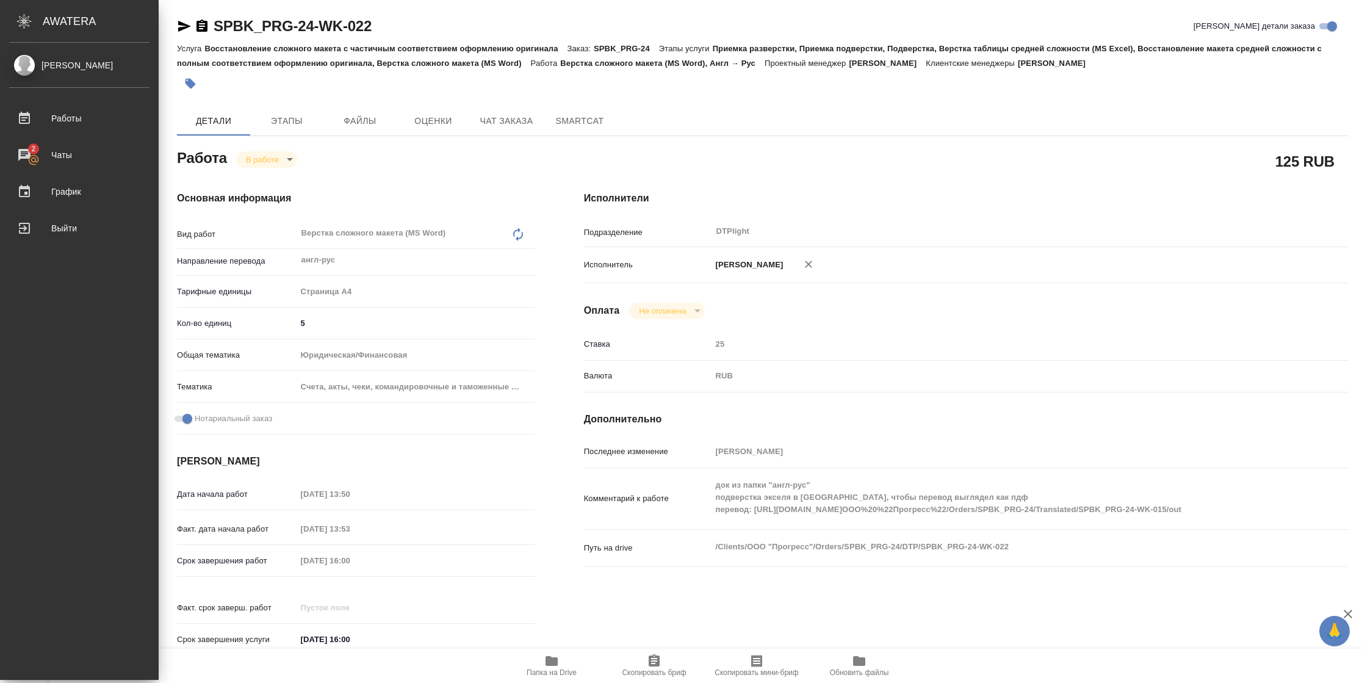
type textarea "x"
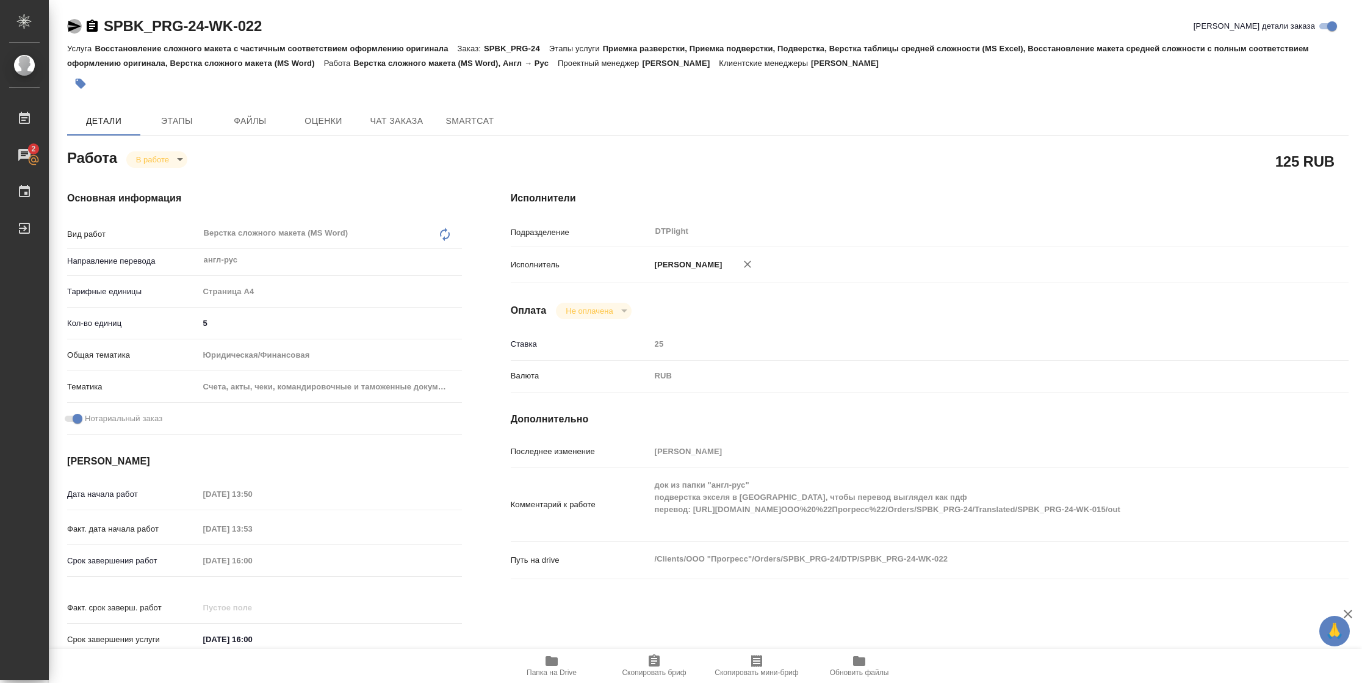
click at [71, 23] on icon "button" at bounding box center [74, 26] width 13 height 11
click at [72, 29] on icon "button" at bounding box center [74, 26] width 13 height 11
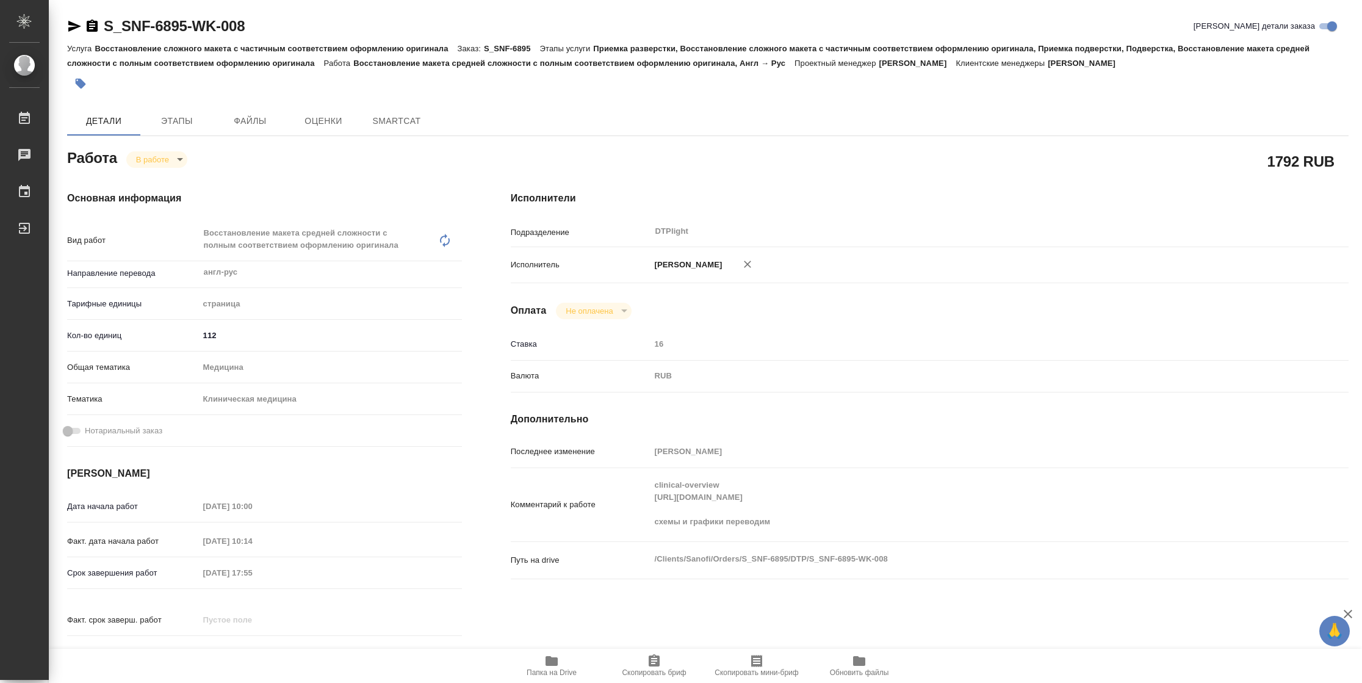
type textarea "x"
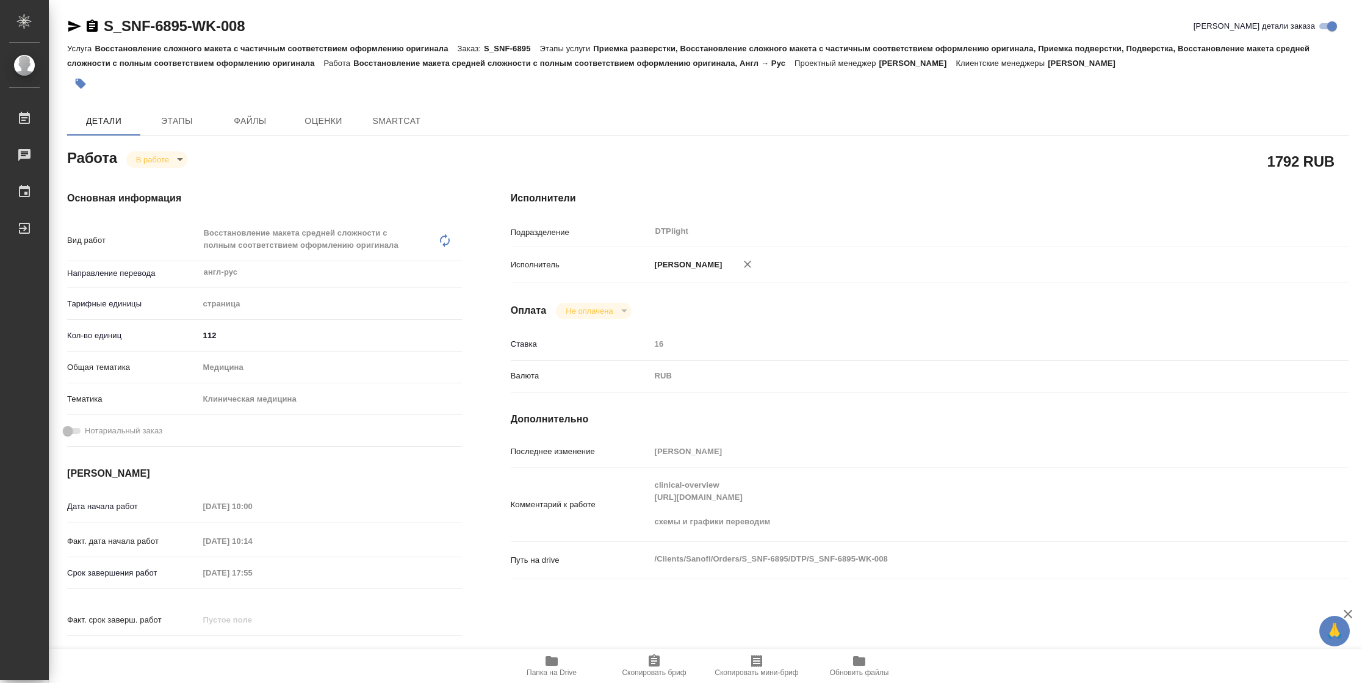
click at [77, 32] on icon "button" at bounding box center [74, 26] width 15 height 15
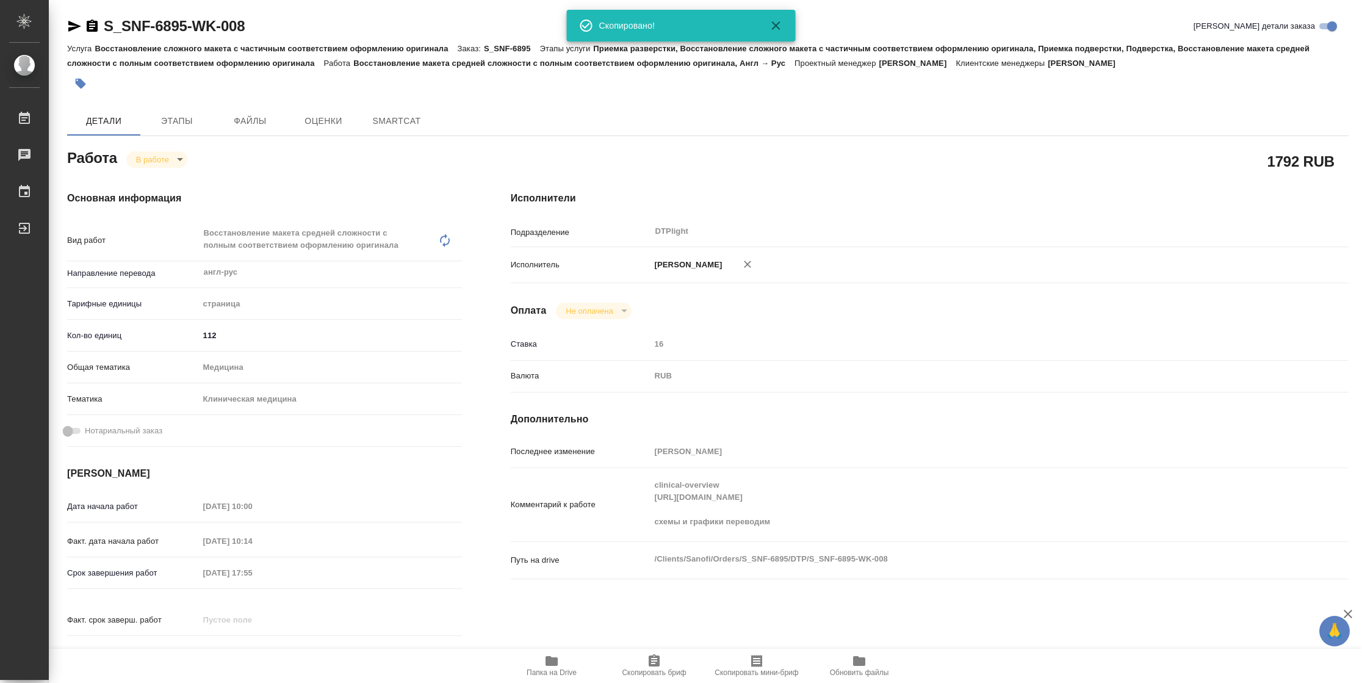
type textarea "x"
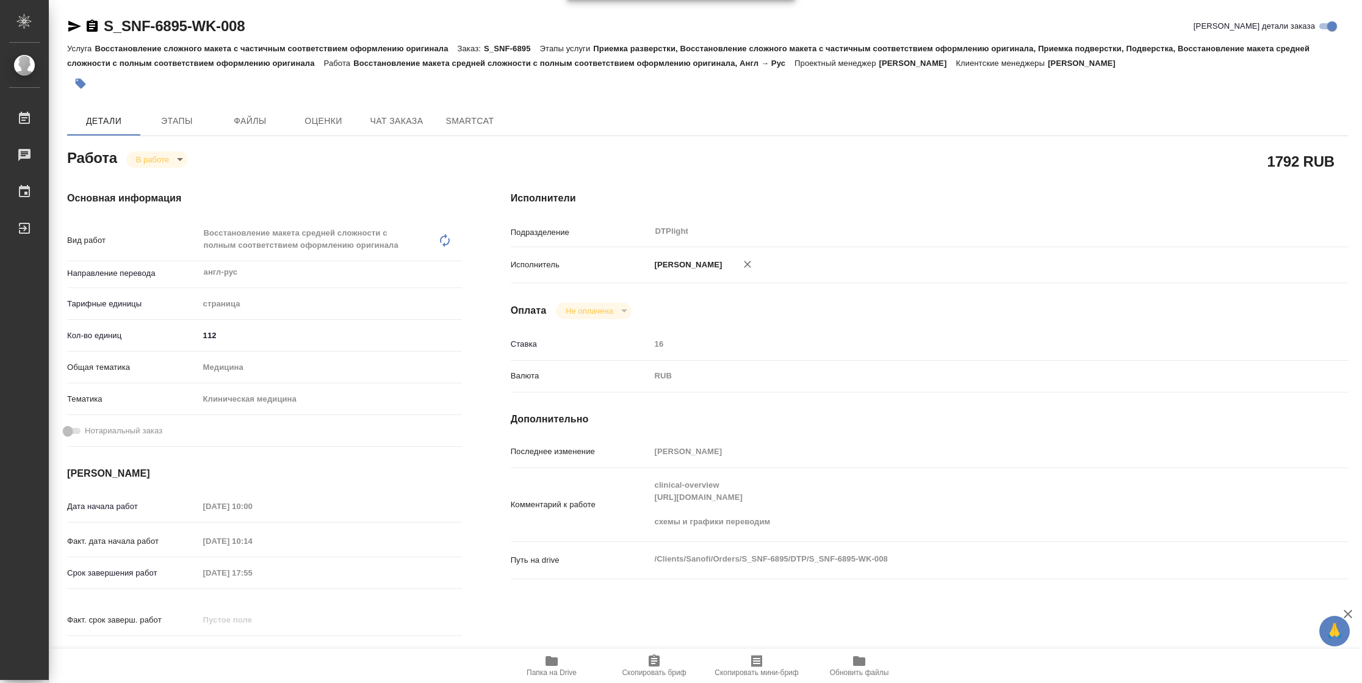
type textarea "x"
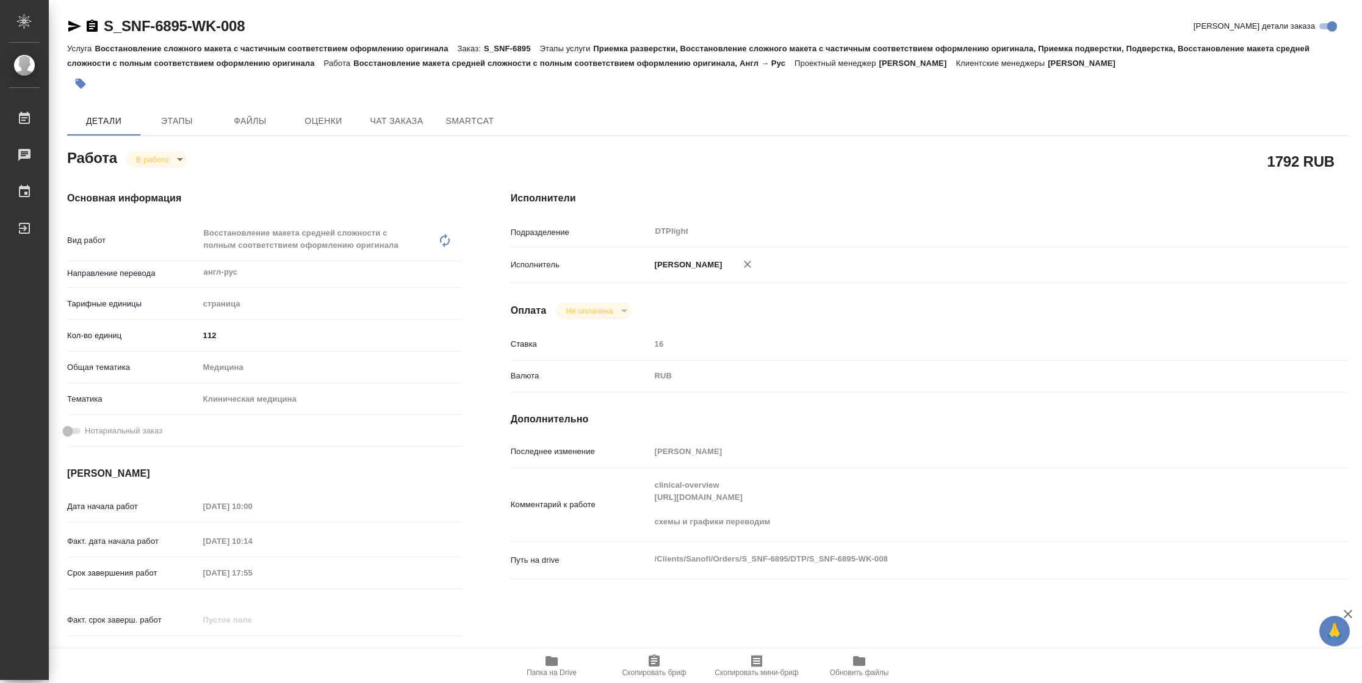
type textarea "x"
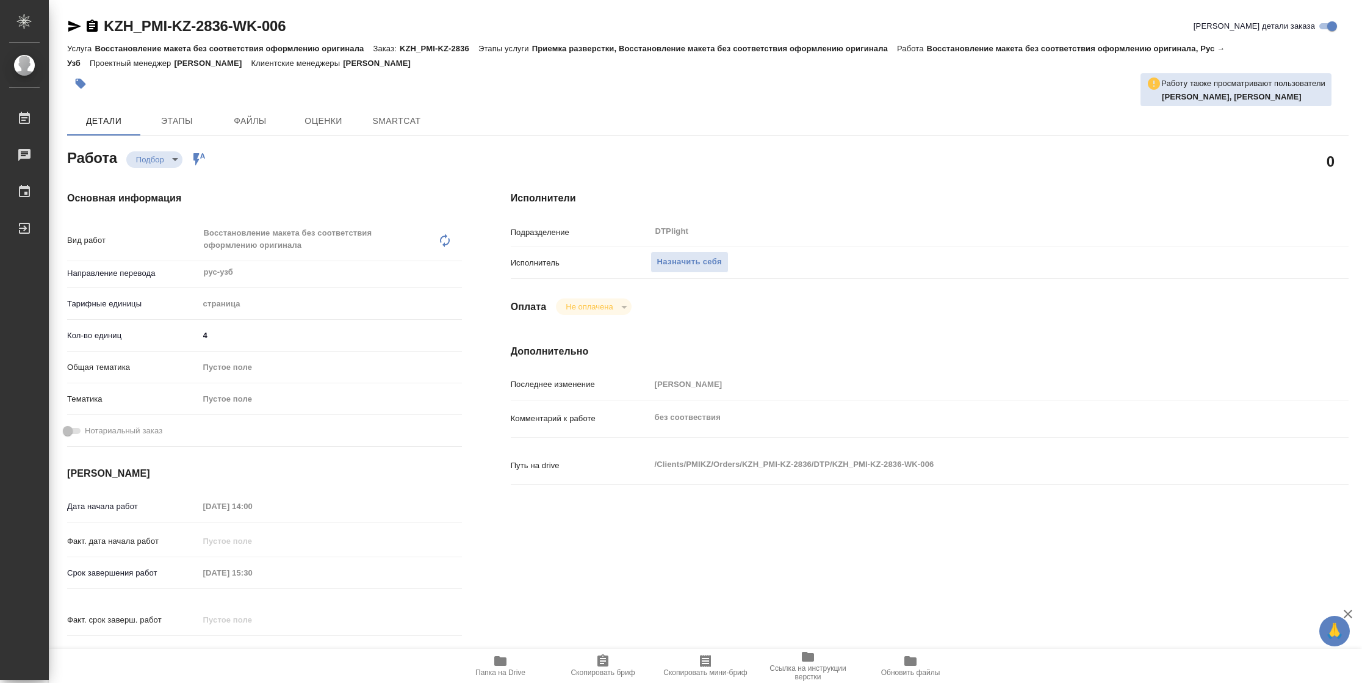
type textarea "x"
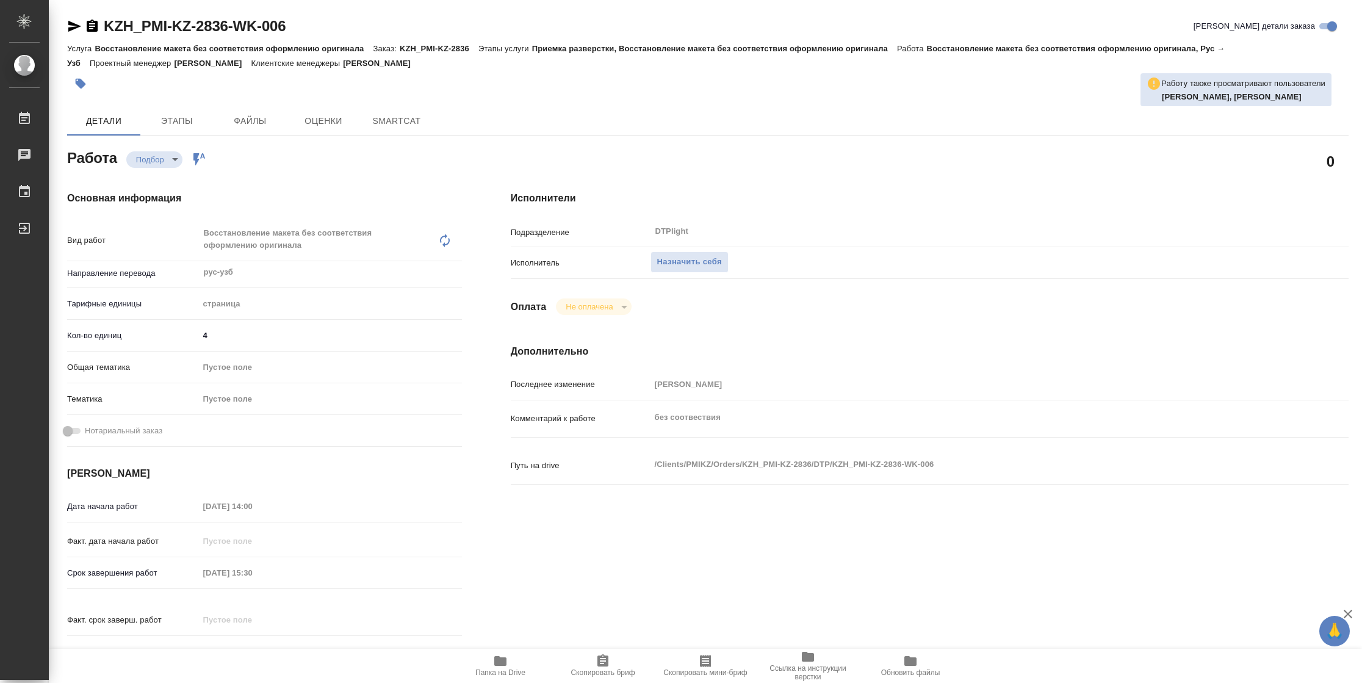
type textarea "x"
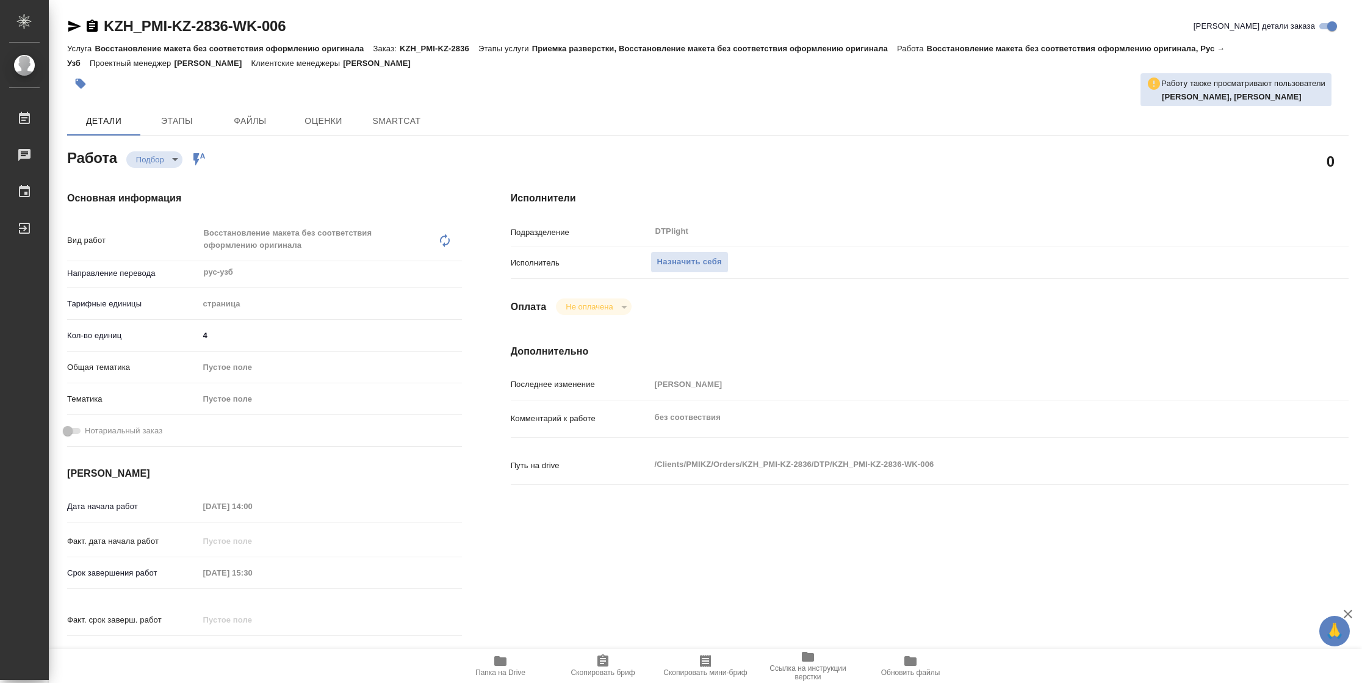
type textarea "x"
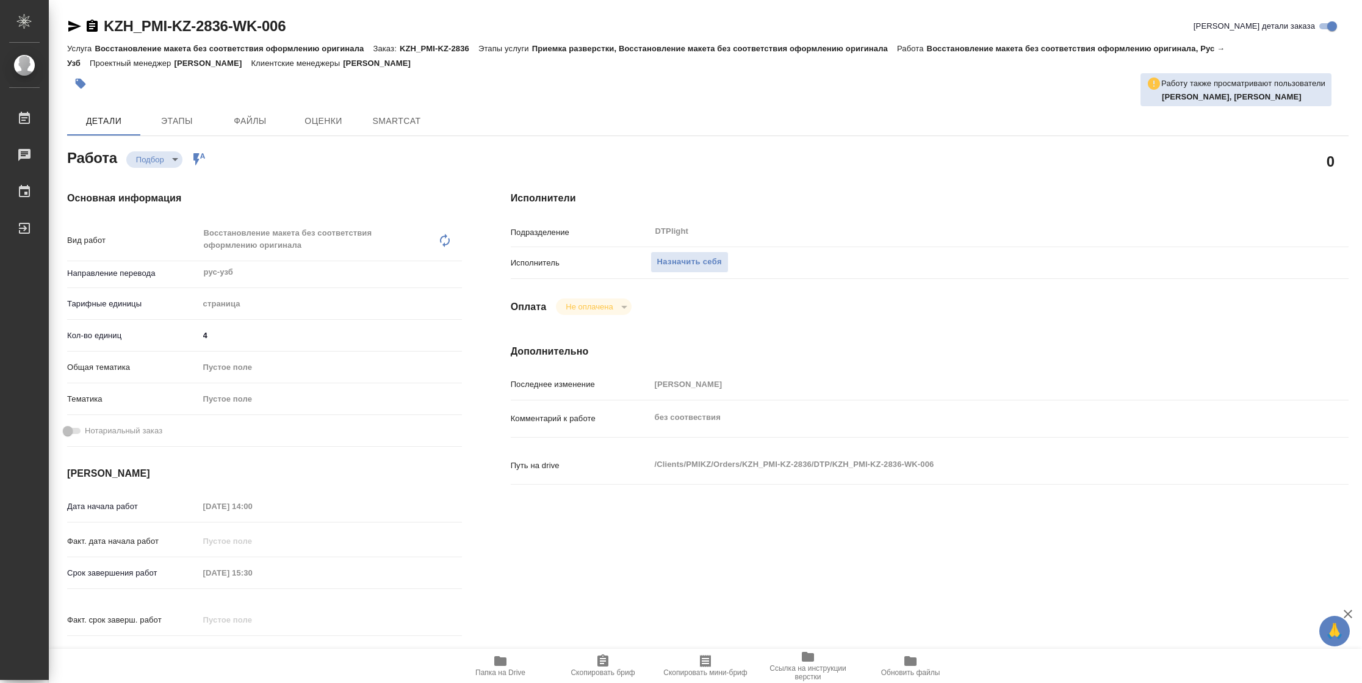
type textarea "x"
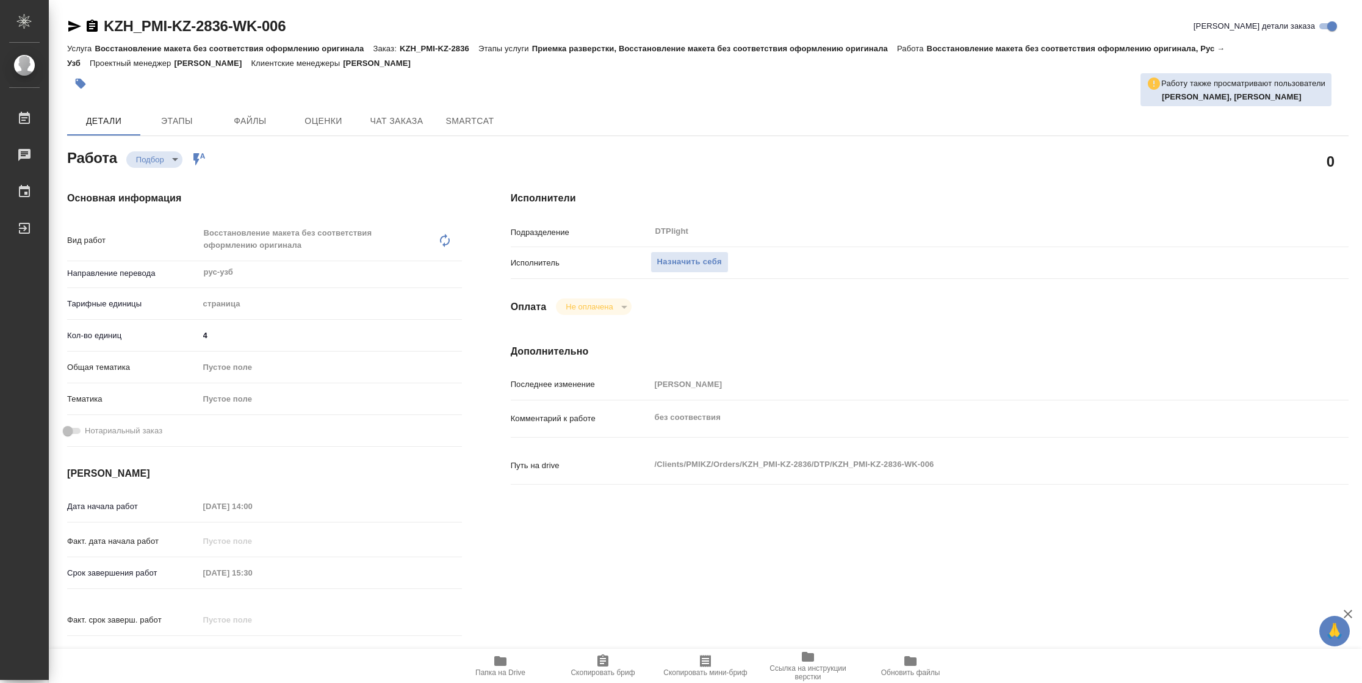
click at [500, 668] on span "Папка на Drive" at bounding box center [500, 672] width 50 height 9
type textarea "x"
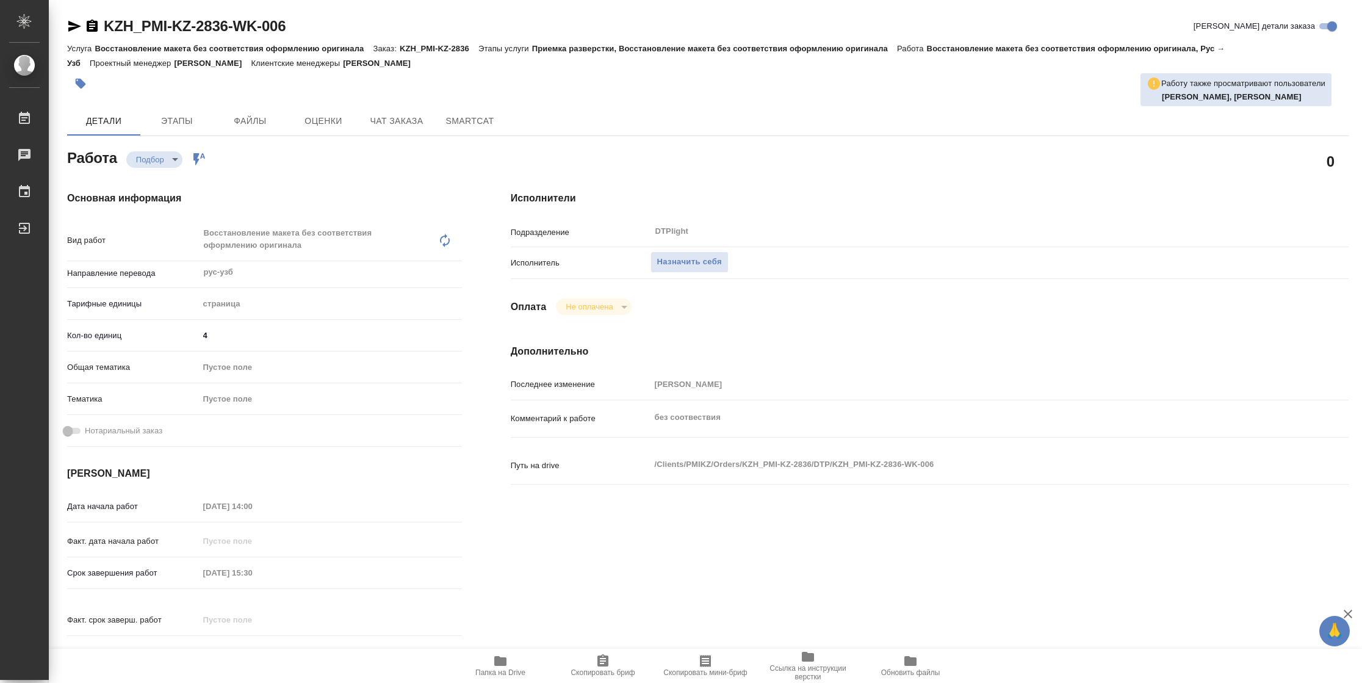
type textarea "x"
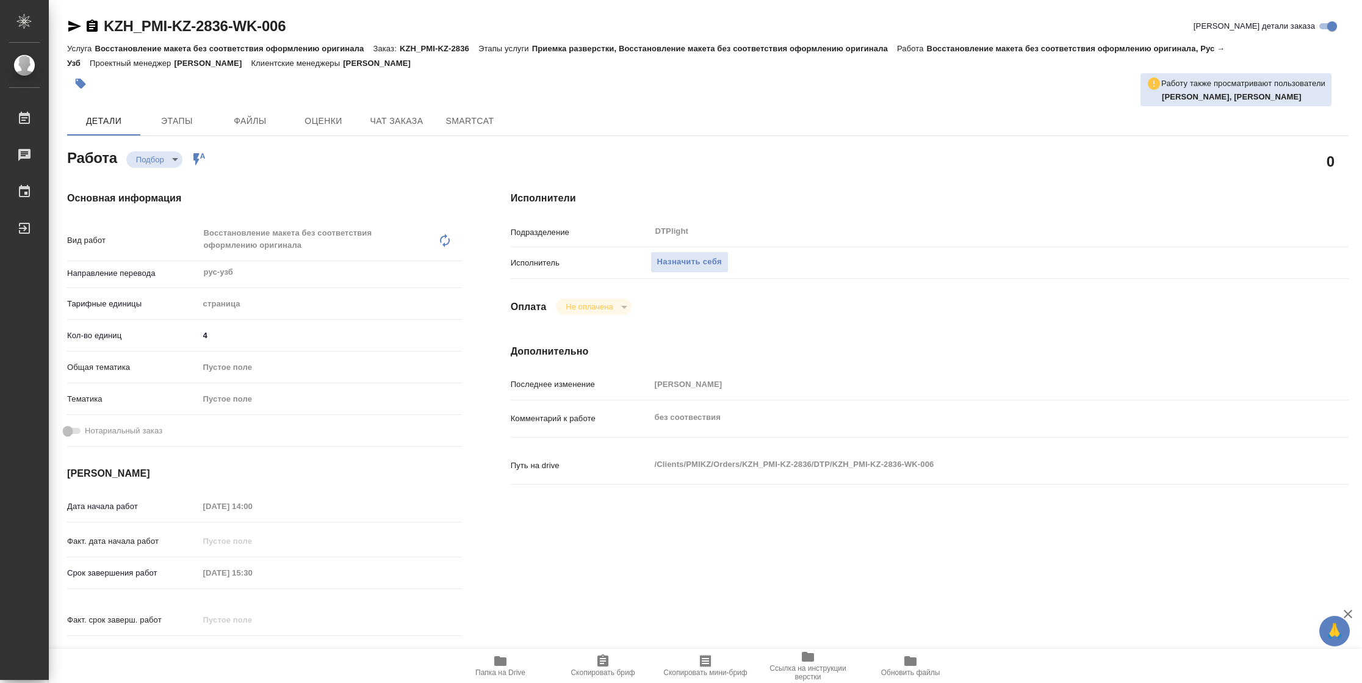
type textarea "x"
